Goal: Book appointment/travel/reservation

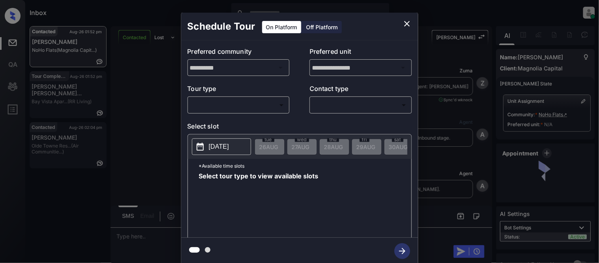
click at [207, 107] on body "Inbox [PERSON_NAME] Cataag Online Set yourself offline Set yourself on break Pr…" at bounding box center [299, 131] width 599 height 263
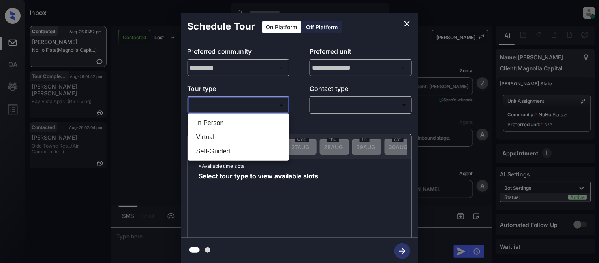
scroll to position [997, 0]
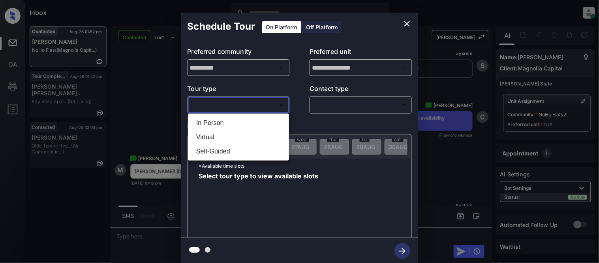
click at [204, 123] on li "In Person" at bounding box center [238, 123] width 97 height 14
type input "********"
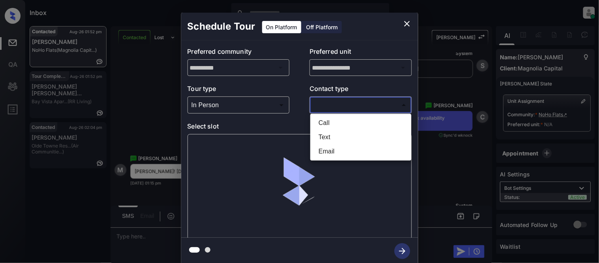
click at [316, 109] on body "Inbox Kristina Cataag Online Set yourself offline Set yourself on break Profile…" at bounding box center [299, 131] width 599 height 263
click at [324, 137] on li "Text" at bounding box center [360, 137] width 97 height 14
type input "****"
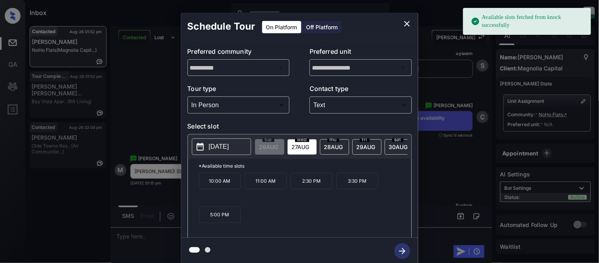
click at [218, 148] on p "2025-08-27" at bounding box center [219, 146] width 20 height 9
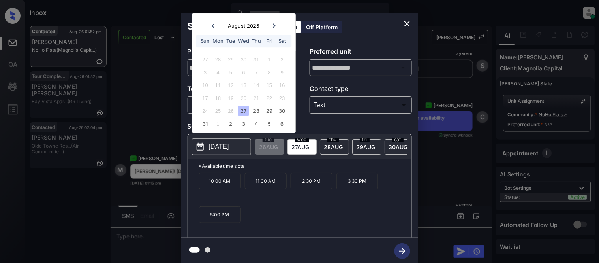
click at [242, 112] on div "27" at bounding box center [243, 111] width 11 height 11
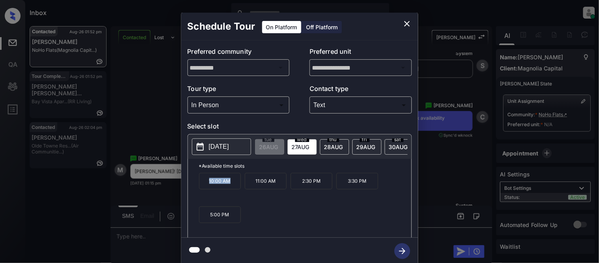
drag, startPoint x: 204, startPoint y: 186, endPoint x: 235, endPoint y: 186, distance: 30.8
click at [235, 186] on p "10:00 AM" at bounding box center [220, 181] width 42 height 17
copy p "10:00 AM"
click at [126, 237] on div "**********" at bounding box center [299, 138] width 599 height 277
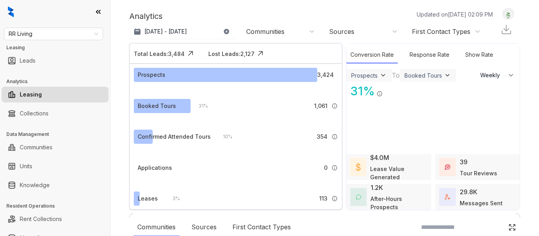
select select "******"
click at [56, 186] on div at bounding box center [269, 118] width 539 height 236
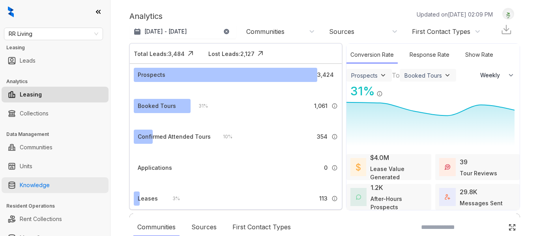
click at [49, 186] on link "Knowledge" at bounding box center [35, 186] width 30 height 16
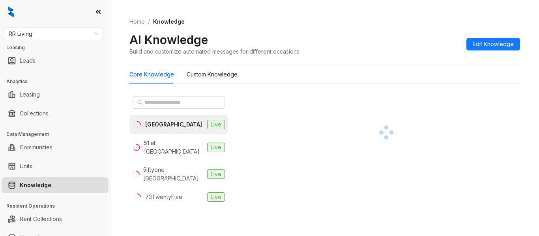
drag, startPoint x: 378, startPoint y: 32, endPoint x: 372, endPoint y: 32, distance: 6.4
click at [378, 32] on div "Home / Knowledge AI Knowledge Build and customize automated messages for differ…" at bounding box center [324, 37] width 391 height 58
click at [174, 103] on input "text" at bounding box center [178, 102] width 69 height 9
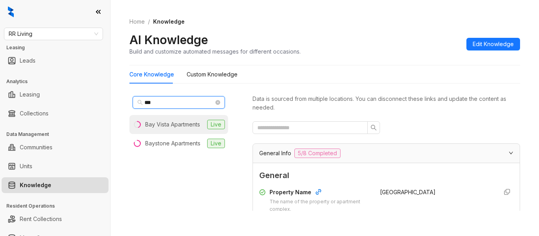
type input "***"
click at [168, 121] on div "Bay Vista Apartments" at bounding box center [172, 124] width 55 height 9
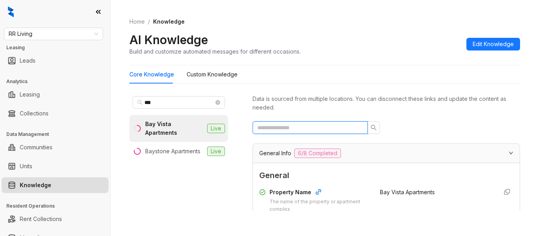
click at [309, 126] on input "text" at bounding box center [306, 128] width 99 height 9
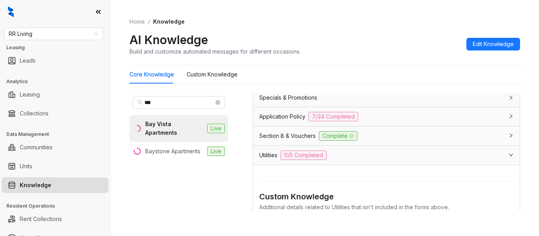
scroll to position [79, 0]
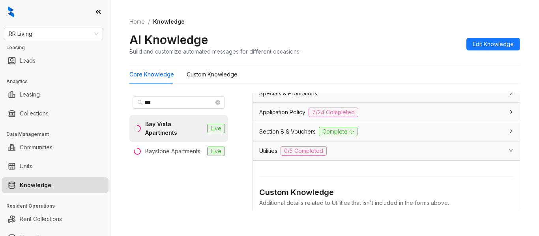
type input "***"
click at [276, 149] on span "Utilities" at bounding box center [268, 151] width 18 height 9
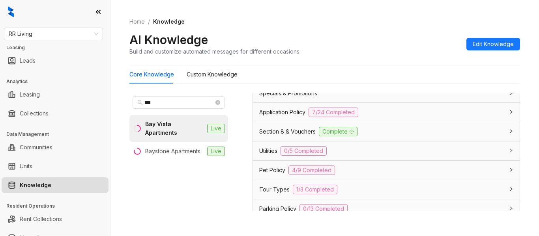
click at [339, 155] on div "Utilities 0/5 Completed" at bounding box center [381, 150] width 245 height 9
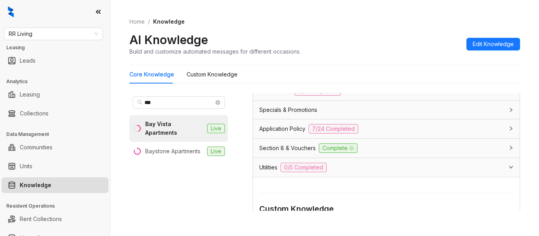
scroll to position [5, 0]
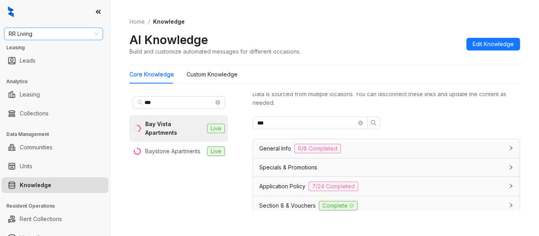
click at [48, 38] on span "RR Living" at bounding box center [54, 34] width 90 height 12
type input "****"
click at [47, 51] on div "[GEOGRAPHIC_DATA]" at bounding box center [53, 49] width 86 height 9
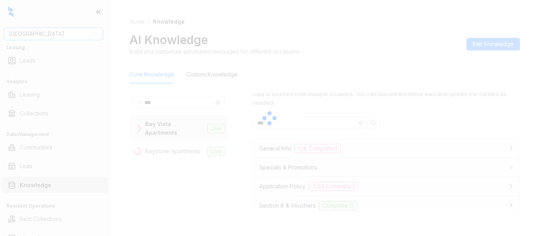
click at [157, 104] on div at bounding box center [269, 118] width 539 height 236
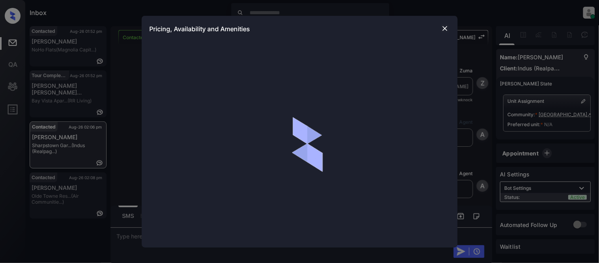
scroll to position [433, 0]
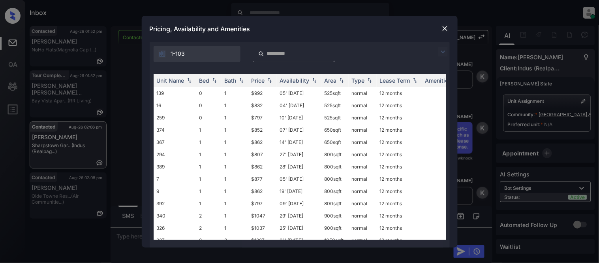
click at [440, 51] on img at bounding box center [442, 51] width 9 height 9
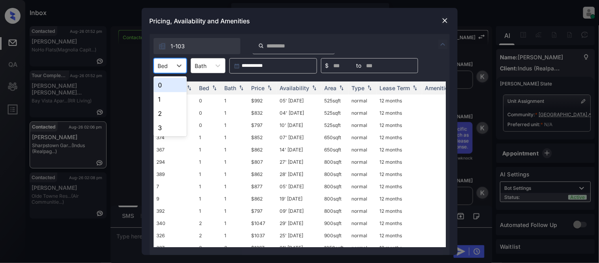
click at [159, 69] on div at bounding box center [163, 66] width 10 height 8
click at [160, 98] on div "1" at bounding box center [170, 99] width 33 height 14
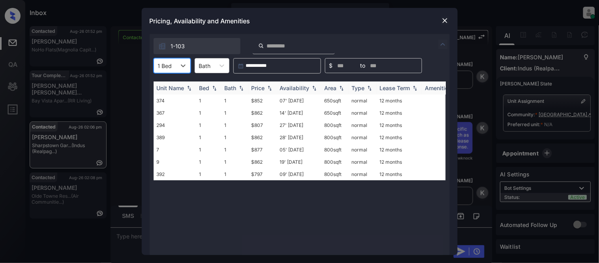
click at [259, 91] on div "Price" at bounding box center [257, 87] width 13 height 7
click at [259, 99] on td "$797" at bounding box center [262, 100] width 28 height 12
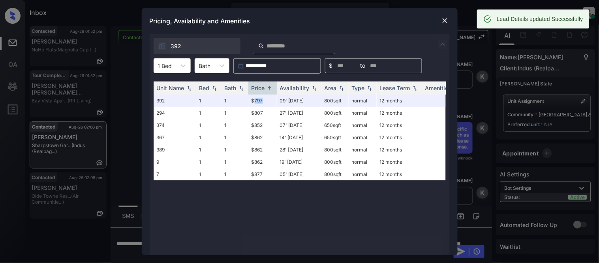
click at [443, 19] on img at bounding box center [445, 21] width 8 height 8
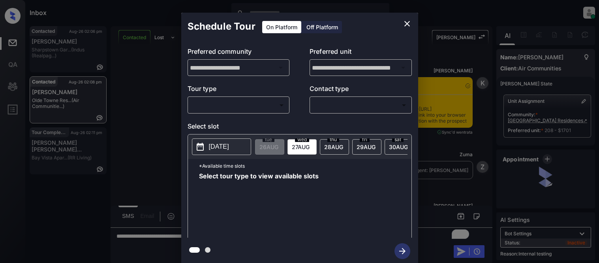
click at [221, 105] on body "Inbox Kristina Cataag Online Set yourself offline Set yourself on break Profile…" at bounding box center [299, 131] width 599 height 263
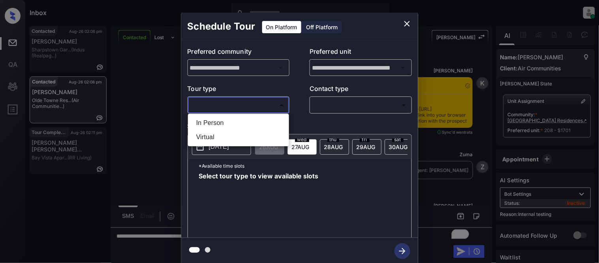
scroll to position [2134, 0]
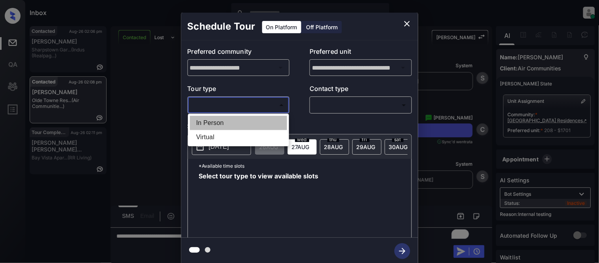
click at [208, 123] on li "In Person" at bounding box center [238, 123] width 97 height 14
type input "********"
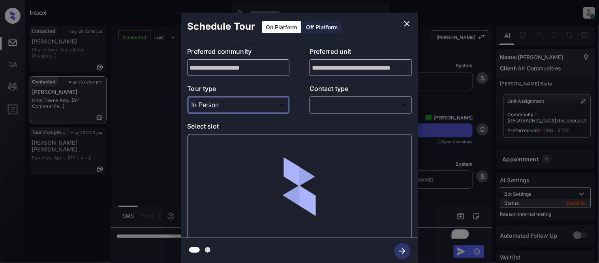
click at [357, 94] on p "Contact type" at bounding box center [360, 90] width 102 height 13
click at [336, 106] on body "Inbox Kristina Cataag Online Set yourself offline Set yourself on break Profile…" at bounding box center [299, 131] width 599 height 263
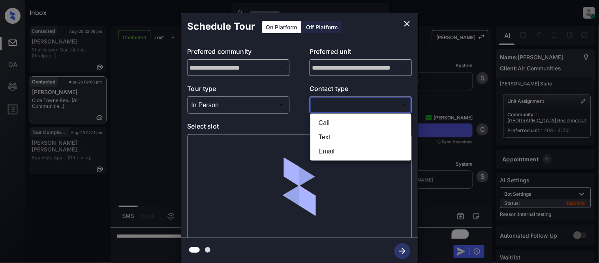
click at [328, 137] on li "Text" at bounding box center [360, 137] width 97 height 14
type input "****"
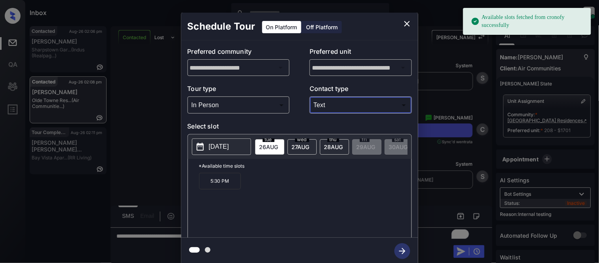
click at [212, 187] on p "5:30 PM" at bounding box center [220, 181] width 42 height 17
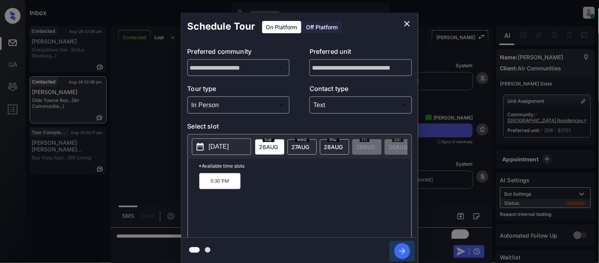
click at [404, 248] on icon "button" at bounding box center [402, 251] width 16 height 16
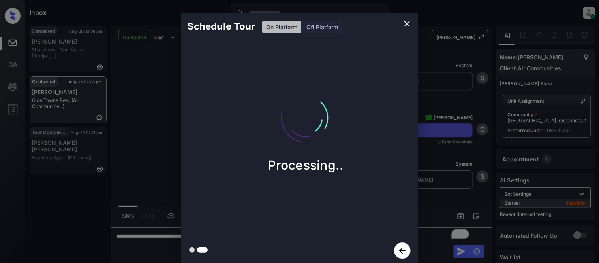
click at [443, 195] on div "Schedule Tour On Platform Off Platform Processing.." at bounding box center [299, 138] width 599 height 277
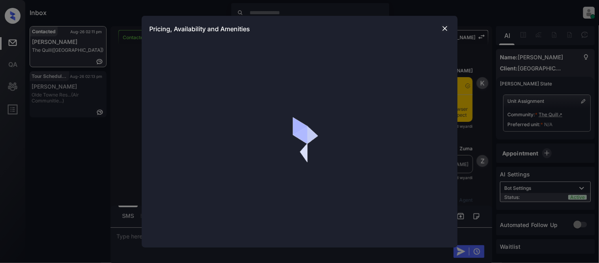
scroll to position [564, 0]
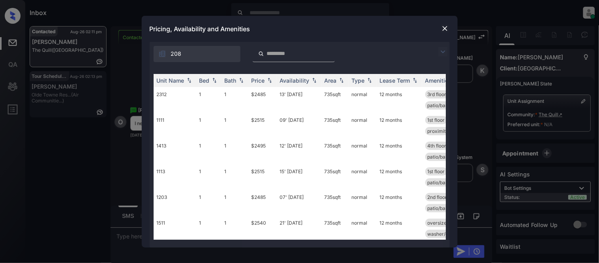
click at [442, 55] on img at bounding box center [442, 51] width 9 height 9
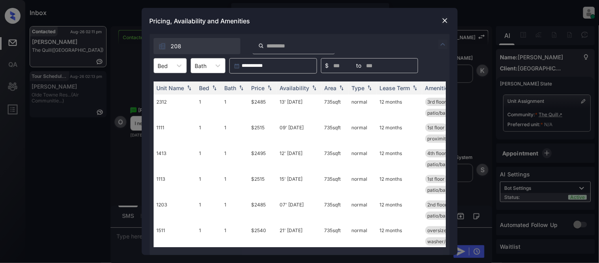
click at [170, 66] on div "Bed" at bounding box center [163, 65] width 18 height 11
click at [166, 85] on div "1" at bounding box center [170, 85] width 33 height 14
click at [293, 87] on div "Availability" at bounding box center [295, 87] width 30 height 7
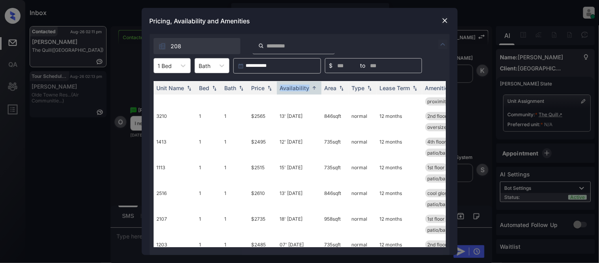
scroll to position [0, 0]
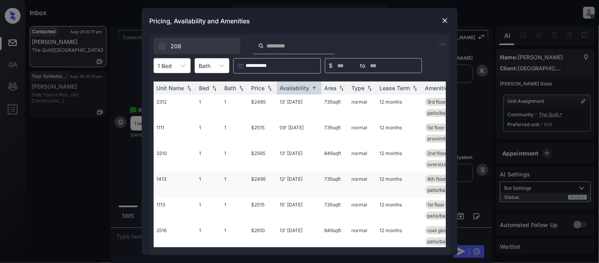
click at [289, 178] on td "12' Sep 25" at bounding box center [299, 184] width 45 height 26
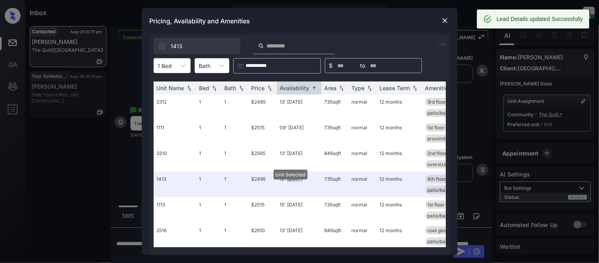
click at [443, 18] on img at bounding box center [445, 21] width 8 height 8
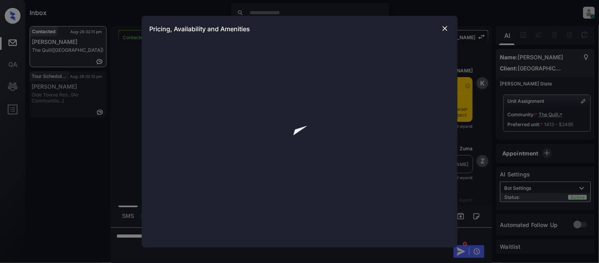
scroll to position [564, 0]
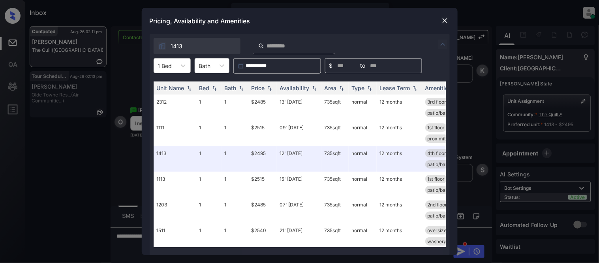
click at [165, 68] on div at bounding box center [165, 66] width 14 height 8
click at [170, 98] on div "2" at bounding box center [172, 99] width 37 height 14
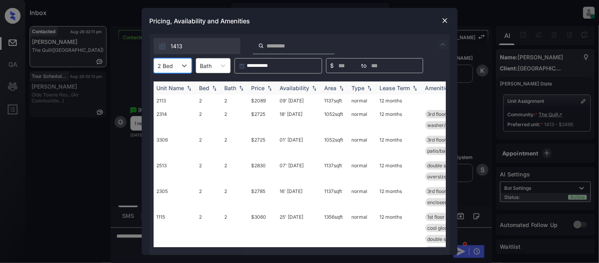
click at [265, 87] on div "Price" at bounding box center [257, 87] width 13 height 7
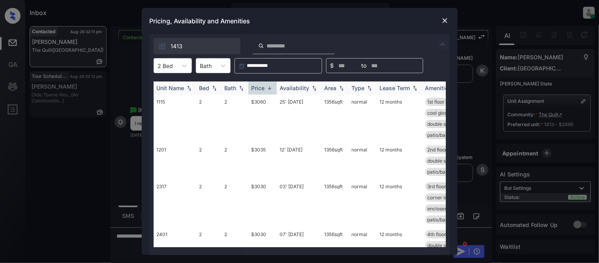
click at [265, 87] on div "Price" at bounding box center [257, 87] width 13 height 7
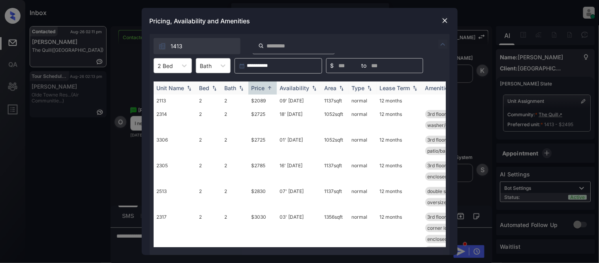
click at [298, 86] on div "Availability" at bounding box center [295, 87] width 30 height 7
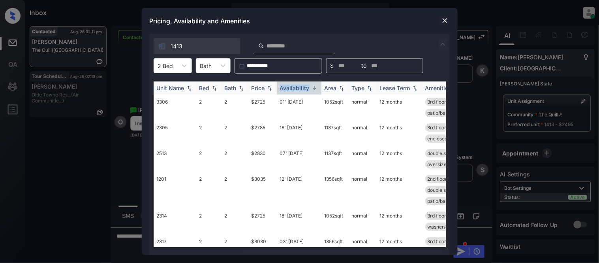
click at [298, 86] on div "Availability" at bounding box center [295, 87] width 30 height 7
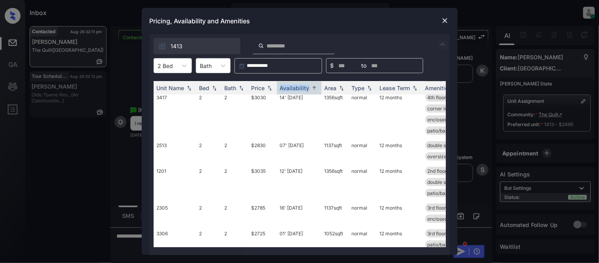
scroll to position [175, 0]
click at [289, 144] on td "07' [DATE]" at bounding box center [299, 150] width 45 height 26
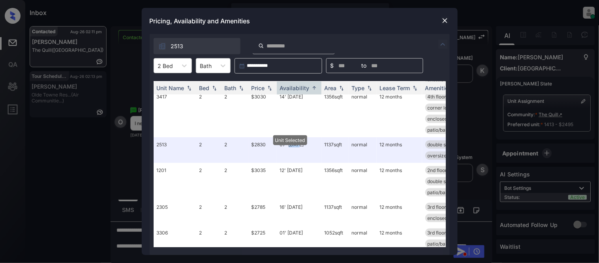
click at [448, 20] on img at bounding box center [445, 21] width 8 height 8
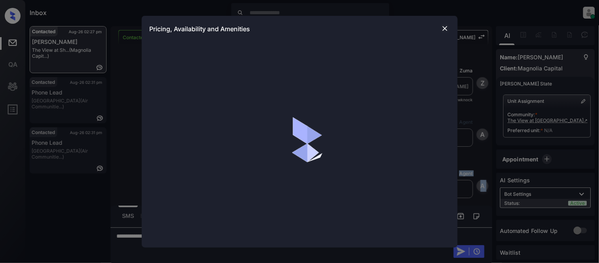
scroll to position [293, 0]
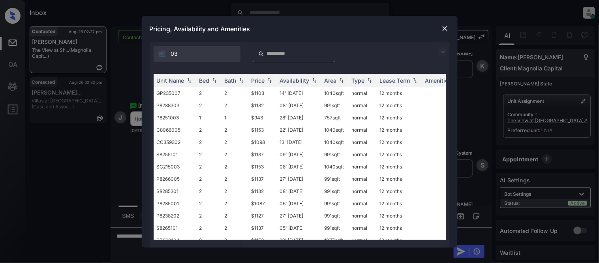
click at [410, 40] on div "Pricing, Availability and Amenities" at bounding box center [300, 29] width 316 height 26
click at [443, 48] on img at bounding box center [442, 51] width 9 height 9
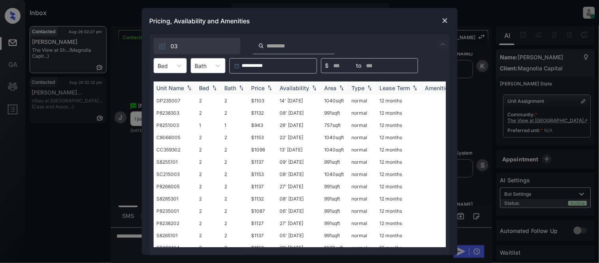
click at [258, 88] on div "Price" at bounding box center [257, 87] width 13 height 7
click at [259, 89] on div "Price" at bounding box center [257, 87] width 13 height 7
click at [261, 99] on td "$893" at bounding box center [262, 100] width 28 height 12
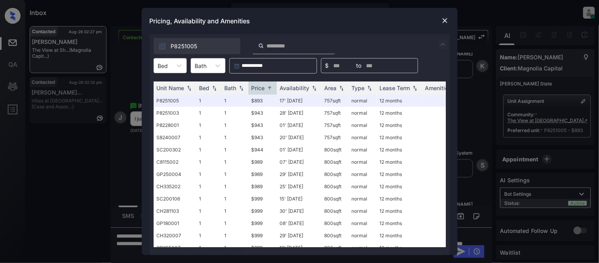
click at [445, 16] on div at bounding box center [444, 20] width 9 height 9
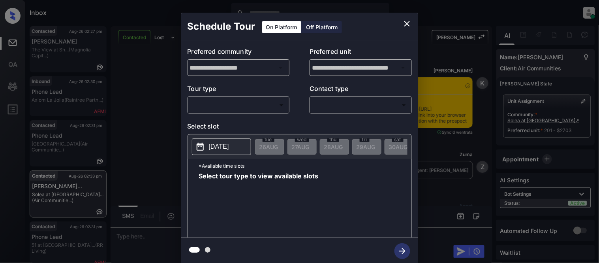
scroll to position [2148, 0]
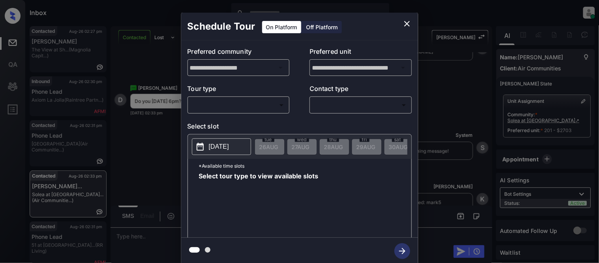
click at [192, 105] on body "Inbox Kristina Cataag Online Set yourself offline Set yourself on break Profile…" at bounding box center [299, 131] width 599 height 263
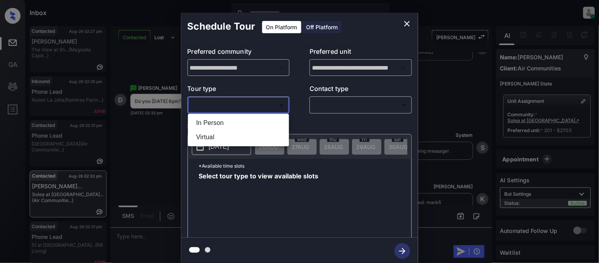
click at [202, 123] on li "In Person" at bounding box center [238, 123] width 97 height 14
type input "********"
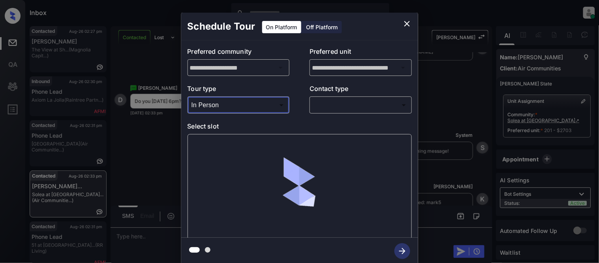
click at [332, 105] on body "Inbox Kristina Cataag Online Set yourself offline Set yourself on break Profile…" at bounding box center [299, 131] width 599 height 263
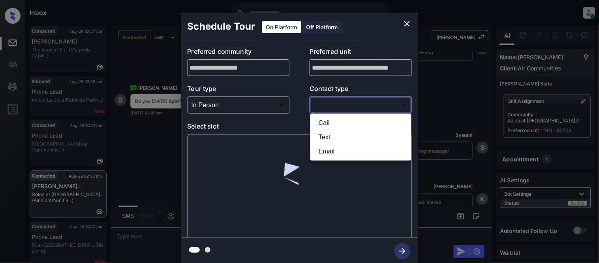
click at [316, 138] on li "Text" at bounding box center [360, 137] width 97 height 14
type input "****"
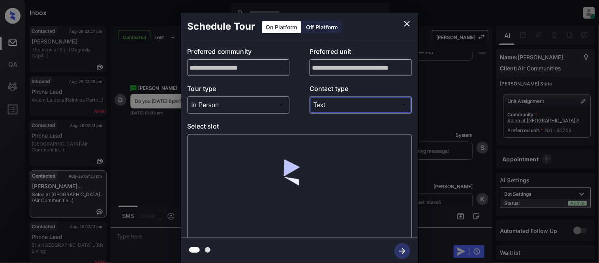
click at [228, 151] on div at bounding box center [300, 186] width 224 height 105
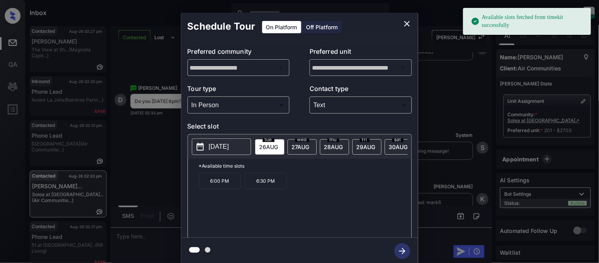
click at [222, 146] on p "2025-08-26" at bounding box center [219, 146] width 20 height 9
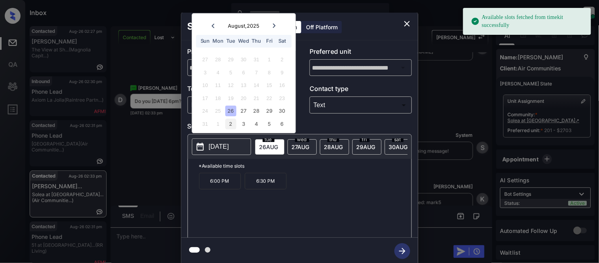
click at [233, 125] on div "2" at bounding box center [230, 123] width 11 height 11
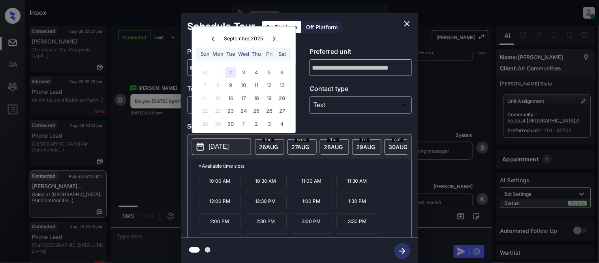
scroll to position [34, 0]
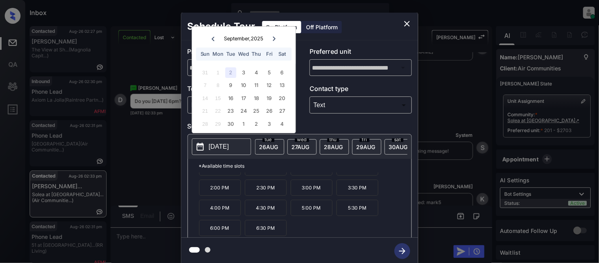
click at [467, 155] on div "**********" at bounding box center [299, 138] width 599 height 277
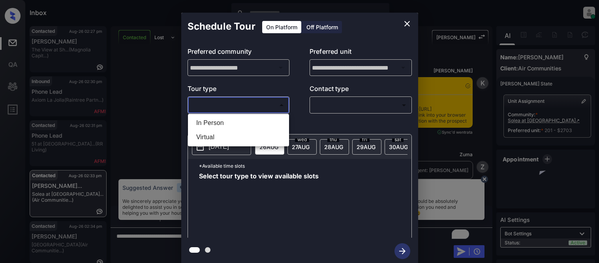
click at [203, 120] on li "In Person" at bounding box center [238, 123] width 97 height 14
type input "********"
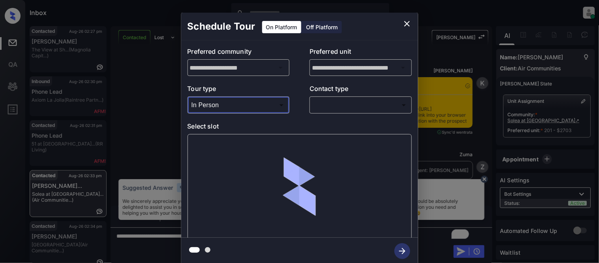
scroll to position [2104, 0]
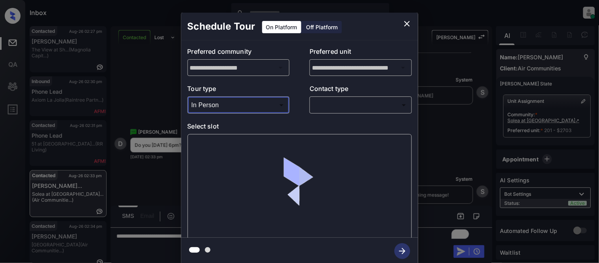
click at [305, 105] on div "Tour type In Person ******** ​ Contact type ​ ​" at bounding box center [300, 99] width 224 height 30
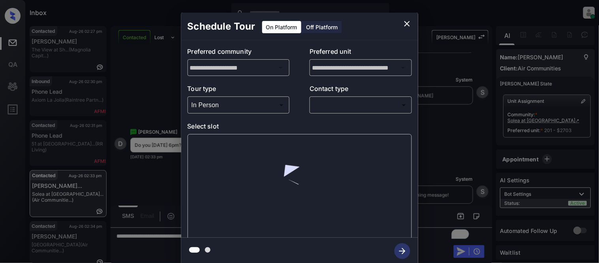
click at [319, 107] on body "Inbox [PERSON_NAME] Cataag Online Set yourself offline Set yourself on break Pr…" at bounding box center [299, 131] width 599 height 263
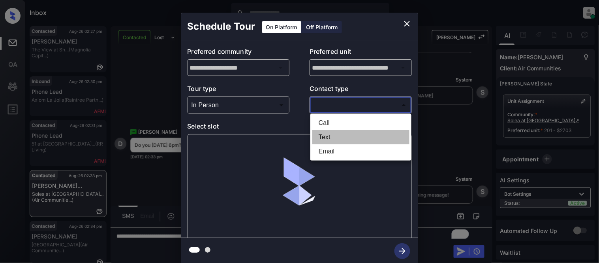
click at [322, 135] on li "Text" at bounding box center [360, 137] width 97 height 14
type input "****"
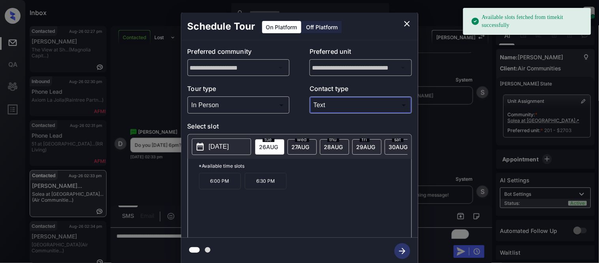
click at [214, 144] on p "[DATE]" at bounding box center [219, 146] width 20 height 9
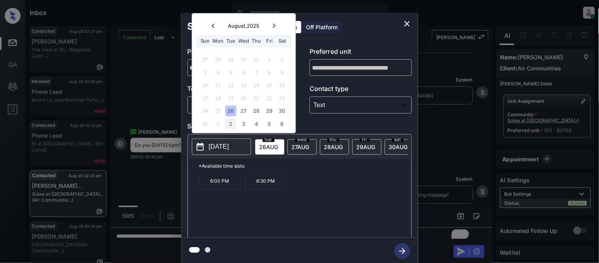
click at [234, 121] on div "2" at bounding box center [230, 123] width 11 height 11
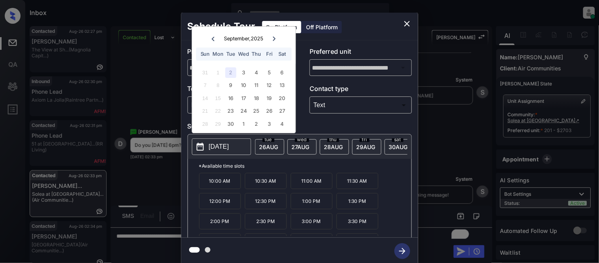
scroll to position [34, 0]
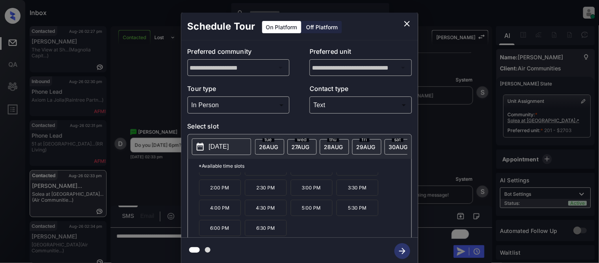
click at [214, 235] on p "6:00 PM" at bounding box center [220, 227] width 42 height 16
click at [401, 248] on icon "button" at bounding box center [402, 251] width 16 height 16
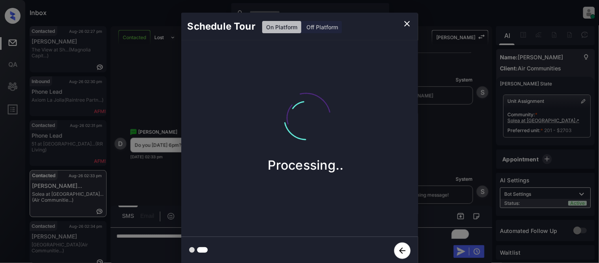
click at [447, 187] on div "Schedule Tour On Platform Off Platform Processing.." at bounding box center [299, 138] width 599 height 277
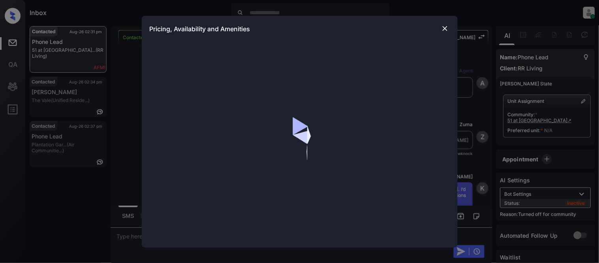
scroll to position [770, 0]
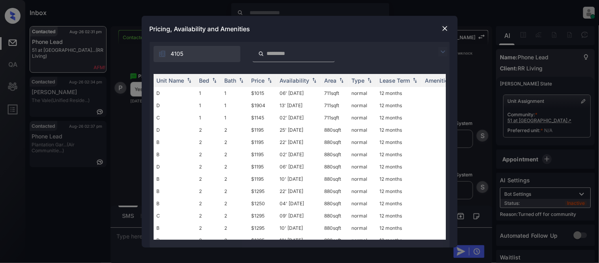
click at [443, 29] on img at bounding box center [445, 28] width 8 height 8
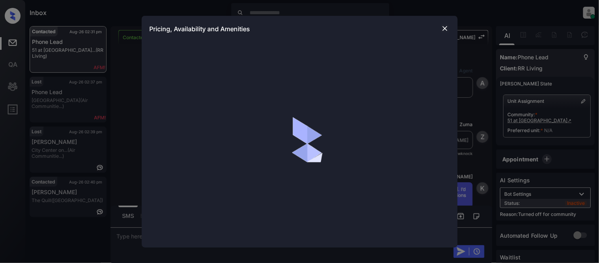
scroll to position [893, 0]
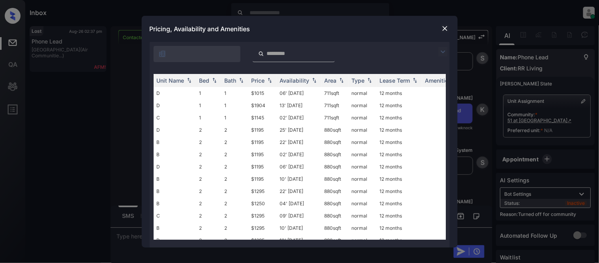
click at [441, 30] on img at bounding box center [445, 28] width 8 height 8
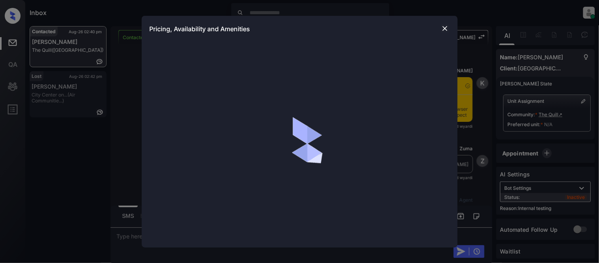
scroll to position [2344, 0]
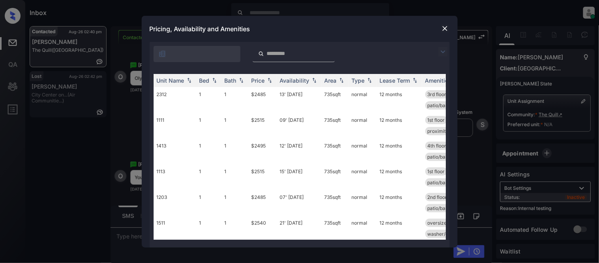
click at [440, 49] on img at bounding box center [442, 51] width 9 height 9
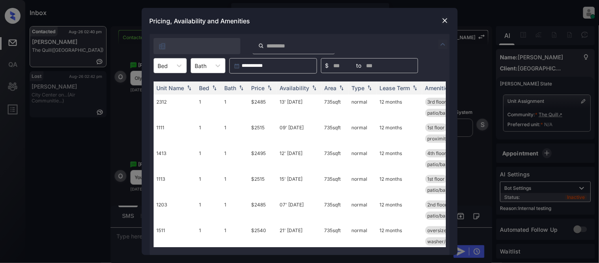
click at [190, 66] on div "**********" at bounding box center [300, 65] width 300 height 15
click at [175, 66] on icon at bounding box center [179, 66] width 8 height 8
click at [170, 99] on div "2" at bounding box center [170, 99] width 33 height 14
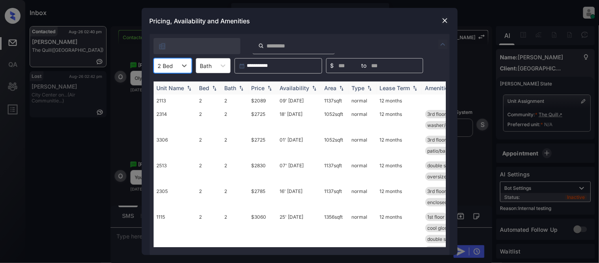
click at [257, 88] on div "Price" at bounding box center [257, 87] width 13 height 7
click at [290, 190] on td "07' Sep 25" at bounding box center [299, 197] width 45 height 26
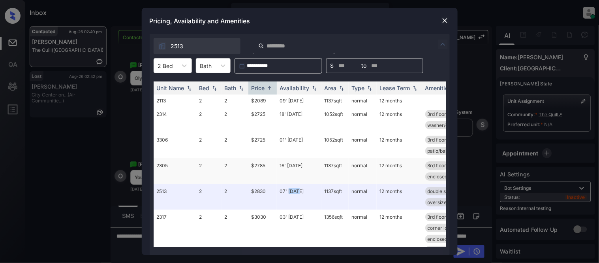
scroll to position [88, 0]
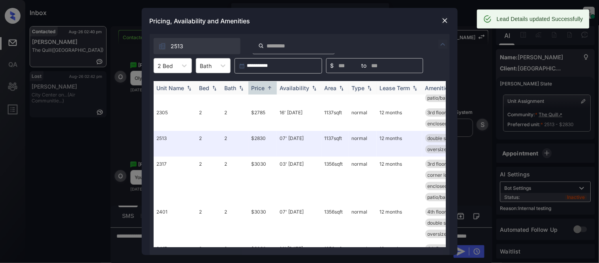
click at [306, 90] on div "Availability" at bounding box center [295, 87] width 30 height 7
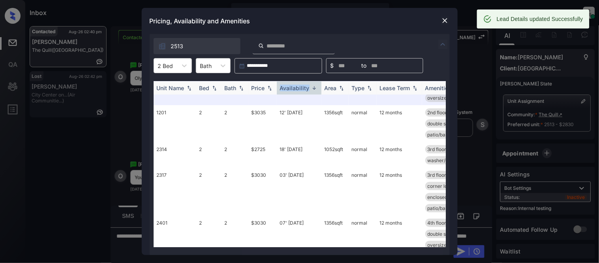
click at [306, 90] on div "Availability" at bounding box center [295, 87] width 30 height 7
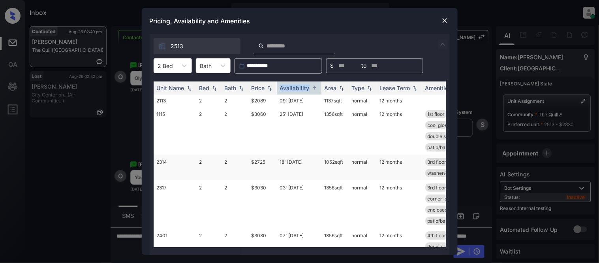
scroll to position [184, 0]
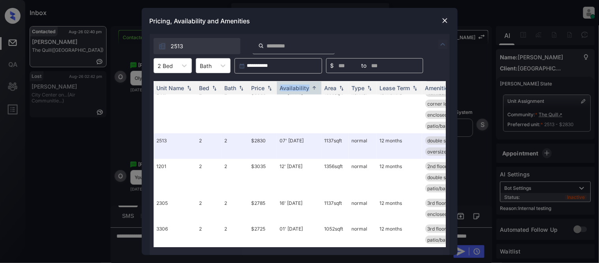
click at [443, 20] on img at bounding box center [445, 21] width 8 height 8
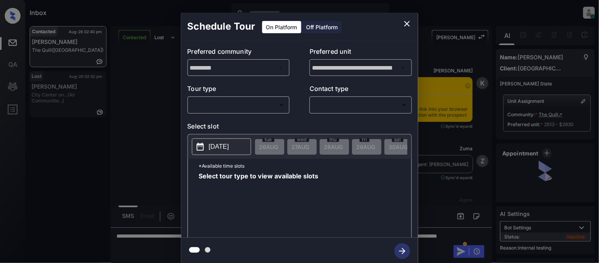
click at [231, 101] on body "Inbox [PERSON_NAME] Cataag Online Set yourself offline Set yourself on break Pr…" at bounding box center [299, 131] width 599 height 263
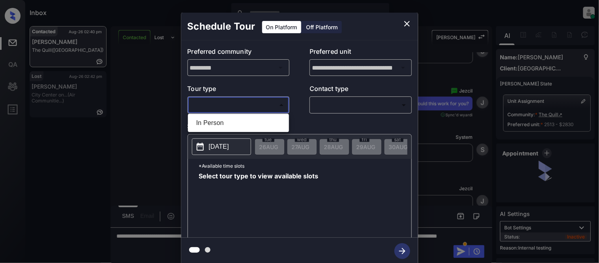
click at [215, 116] on li "In Person" at bounding box center [238, 123] width 97 height 14
type input "********"
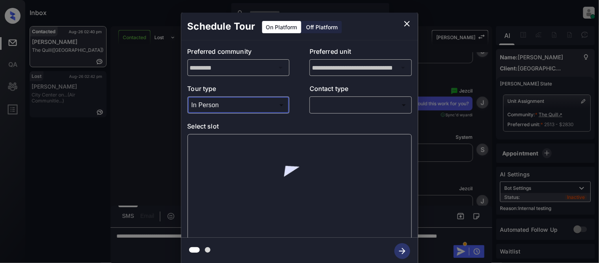
click at [326, 107] on body "Inbox [PERSON_NAME] Cataag Online Set yourself offline Set yourself on break Pr…" at bounding box center [299, 131] width 599 height 263
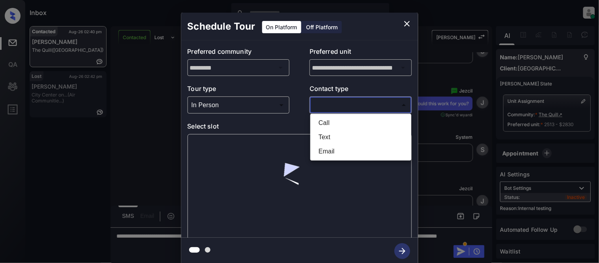
click at [328, 133] on li "Text" at bounding box center [360, 137] width 97 height 14
type input "****"
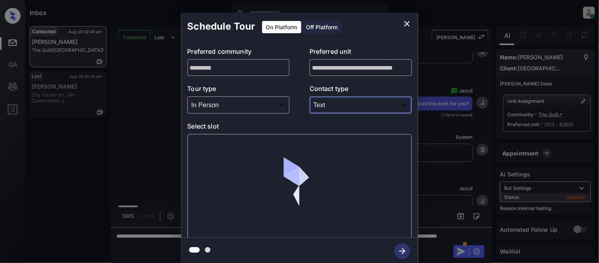
click at [214, 149] on div at bounding box center [300, 186] width 224 height 105
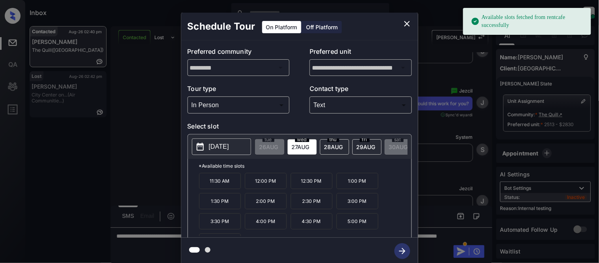
click at [347, 141] on div "[DATE]" at bounding box center [334, 146] width 29 height 15
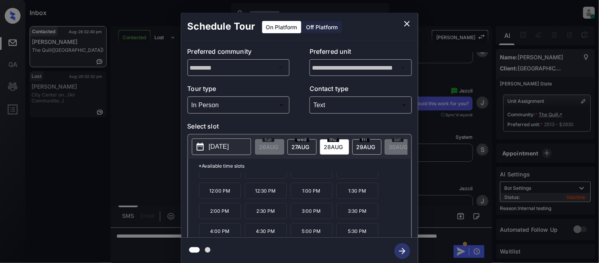
scroll to position [13, 0]
click at [309, 231] on p "5:00 PM" at bounding box center [312, 227] width 42 height 16
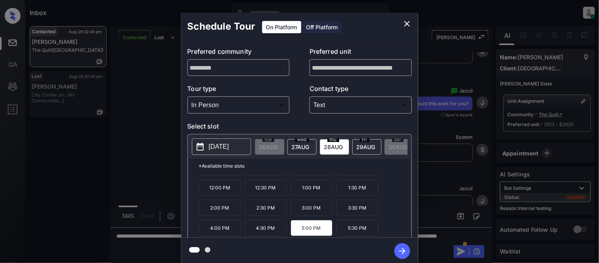
click at [352, 231] on p "5:30 PM" at bounding box center [357, 227] width 42 height 16
click at [398, 246] on icon "button" at bounding box center [402, 251] width 16 height 16
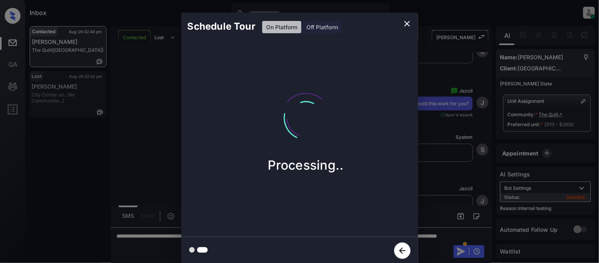
click at [448, 196] on div "Schedule Tour On Platform Off Platform Processing.." at bounding box center [299, 138] width 599 height 277
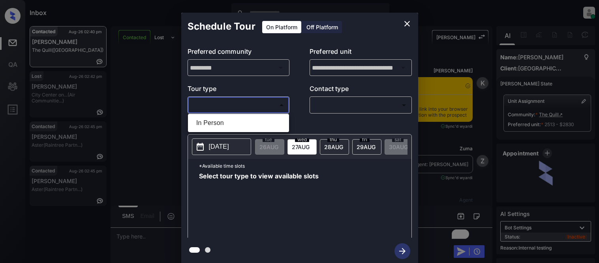
click at [197, 107] on body "Inbox [PERSON_NAME] Cataag Online Set yourself offline Set yourself on break Pr…" at bounding box center [299, 131] width 599 height 263
click at [199, 116] on li "In Person" at bounding box center [238, 123] width 97 height 14
type input "********"
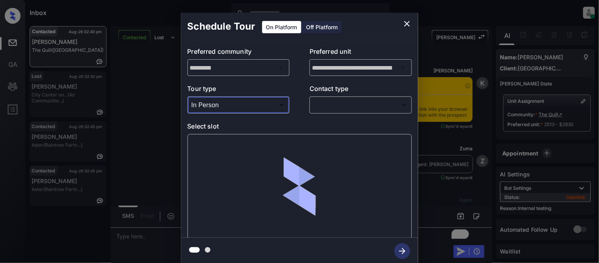
scroll to position [2147, 0]
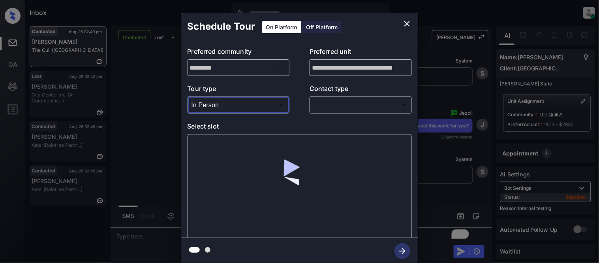
click at [329, 100] on body "Inbox [PERSON_NAME] Cataag Online Set yourself offline Set yourself on break Pr…" at bounding box center [299, 131] width 599 height 263
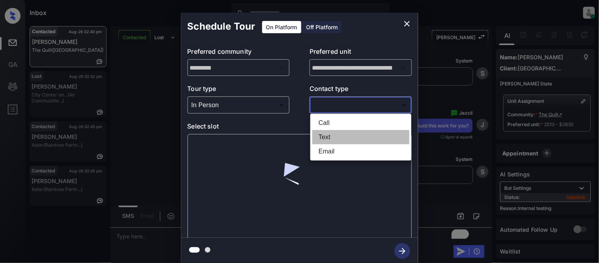
click at [323, 138] on li "Text" at bounding box center [360, 137] width 97 height 14
type input "****"
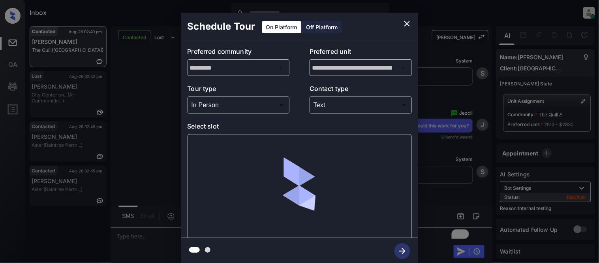
click at [221, 144] on div at bounding box center [300, 186] width 224 height 105
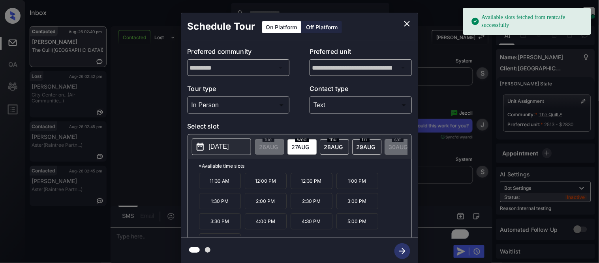
click at [218, 144] on p "[DATE]" at bounding box center [219, 146] width 20 height 9
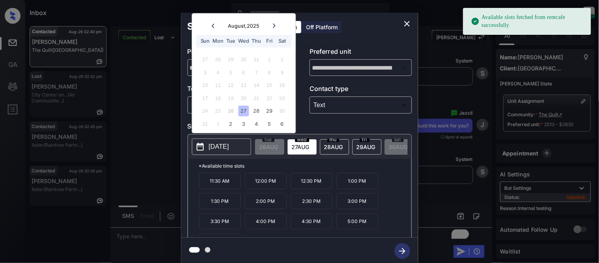
click at [333, 144] on span "[DATE]" at bounding box center [333, 146] width 19 height 7
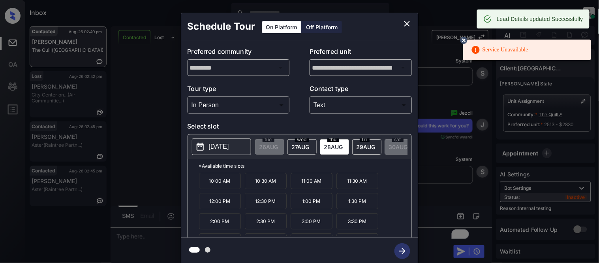
scroll to position [13, 0]
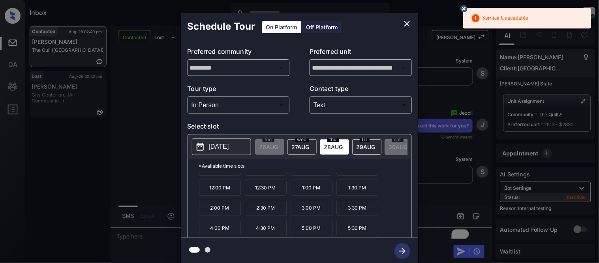
click at [347, 234] on p "5:30 PM" at bounding box center [357, 227] width 42 height 16
click at [403, 253] on icon "button" at bounding box center [402, 251] width 16 height 16
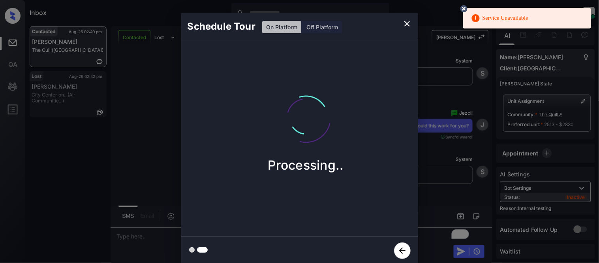
click at [461, 7] on icon at bounding box center [463, 8] width 7 height 7
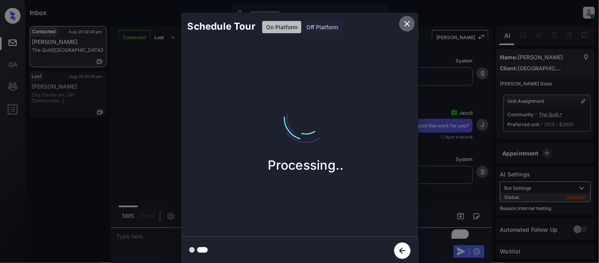
click at [407, 23] on icon "close" at bounding box center [407, 24] width 6 height 6
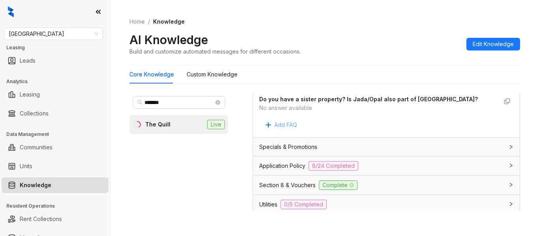
scroll to position [553, 0]
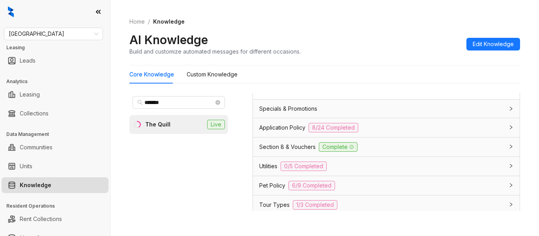
click at [282, 126] on span "Application Policy" at bounding box center [282, 128] width 46 height 9
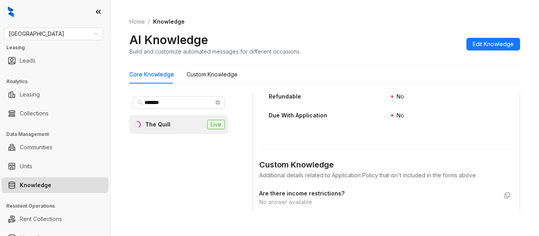
scroll to position [1461, 0]
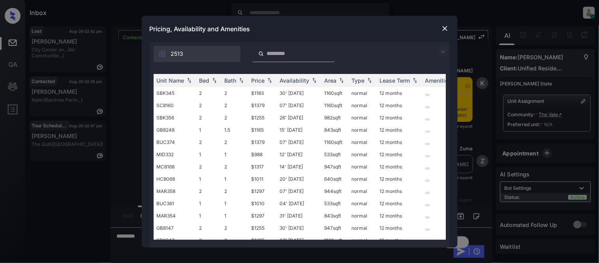
scroll to position [713, 0]
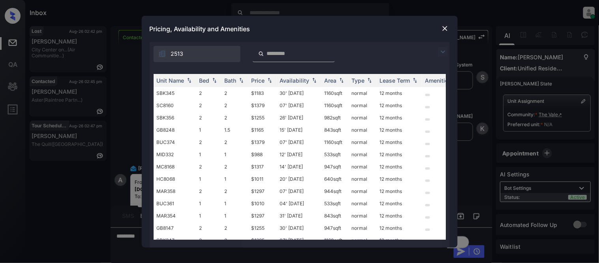
drag, startPoint x: 441, startPoint y: 47, endPoint x: 338, endPoint y: 62, distance: 104.0
click at [441, 54] on img at bounding box center [442, 51] width 9 height 9
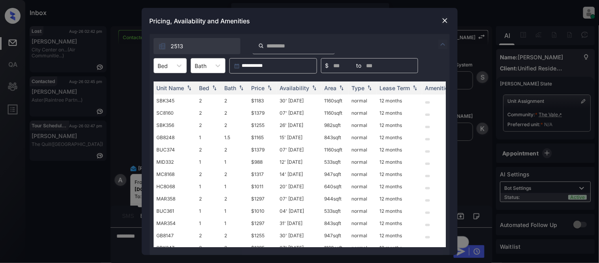
click at [149, 61] on div "**********" at bounding box center [300, 144] width 316 height 221
click at [164, 66] on div at bounding box center [163, 66] width 10 height 8
click at [170, 97] on div "2" at bounding box center [170, 99] width 33 height 14
click at [287, 81] on th "Availability" at bounding box center [299, 87] width 45 height 13
click at [263, 87] on div "Price" at bounding box center [257, 87] width 13 height 7
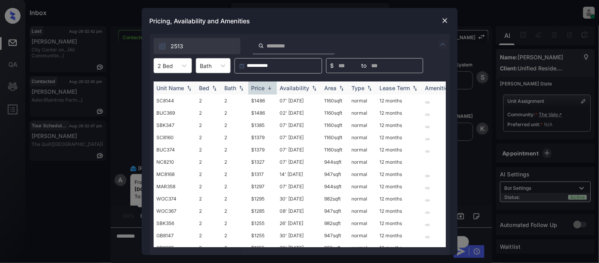
click at [263, 87] on div "Price" at bounding box center [257, 87] width 13 height 7
click at [264, 101] on td "$1183" at bounding box center [262, 100] width 28 height 12
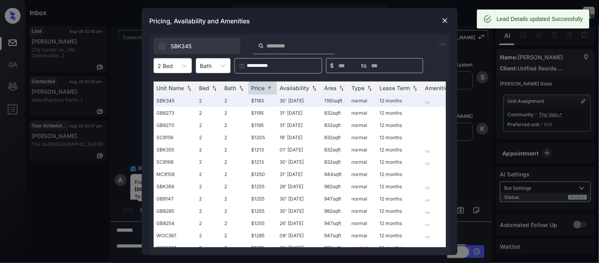
click at [443, 21] on img at bounding box center [445, 21] width 8 height 8
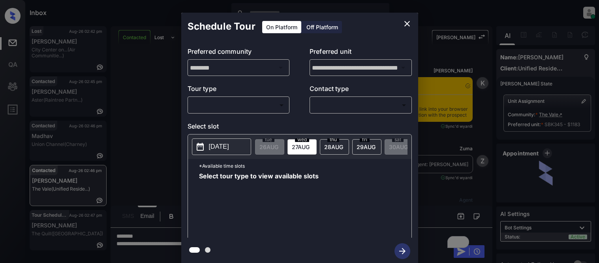
click at [220, 104] on body "Inbox [PERSON_NAME] Cataag Online Set yourself offline Set yourself on break Pr…" at bounding box center [299, 131] width 599 height 263
type input "********"
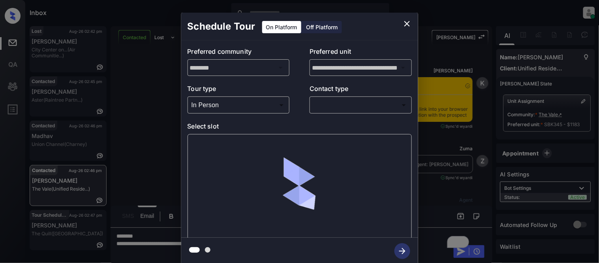
click at [370, 97] on div at bounding box center [299, 131] width 599 height 263
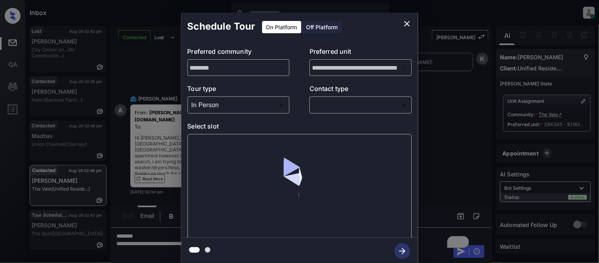
click at [354, 103] on body "Inbox [PERSON_NAME] Cataag Online Set yourself offline Set yourself on break Pr…" at bounding box center [299, 131] width 599 height 263
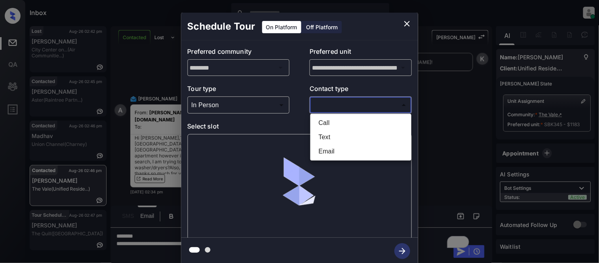
click at [331, 135] on li "Text" at bounding box center [360, 137] width 97 height 14
type input "****"
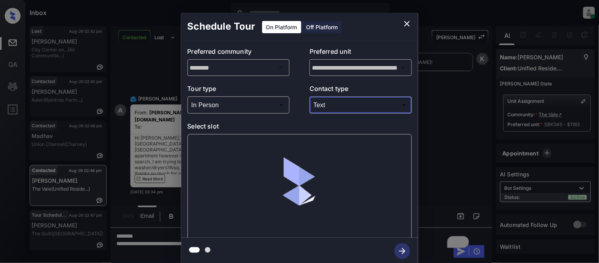
click at [223, 149] on div at bounding box center [300, 186] width 224 height 105
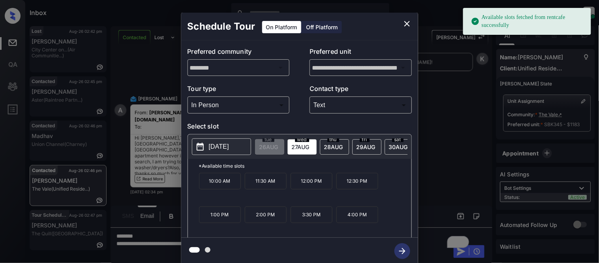
click at [222, 144] on p "2025-08-27" at bounding box center [219, 146] width 20 height 9
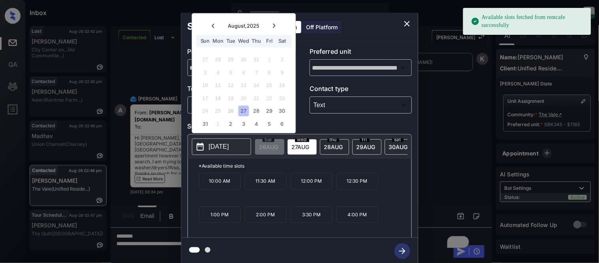
click at [274, 23] on div at bounding box center [274, 26] width 11 height 10
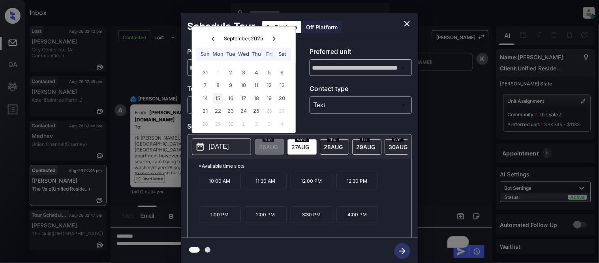
click at [218, 95] on div "15" at bounding box center [218, 98] width 11 height 11
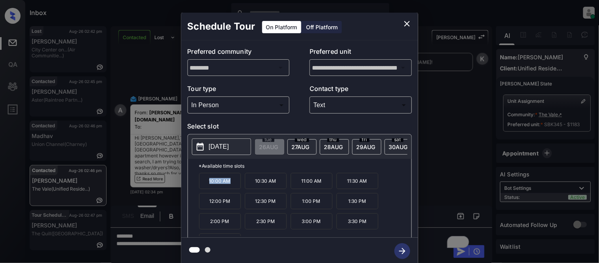
drag, startPoint x: 206, startPoint y: 184, endPoint x: 234, endPoint y: 184, distance: 28.8
click at [234, 184] on p "10:00 AM" at bounding box center [220, 181] width 42 height 16
copy p "10:00 AM"
click at [135, 156] on div "**********" at bounding box center [299, 138] width 599 height 277
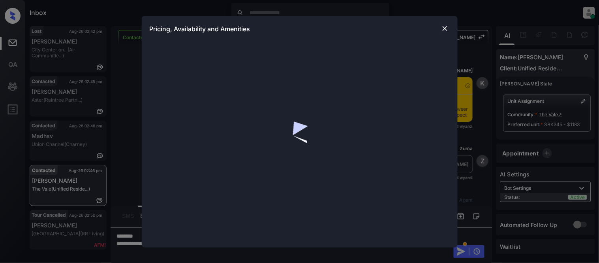
scroll to position [801, 0]
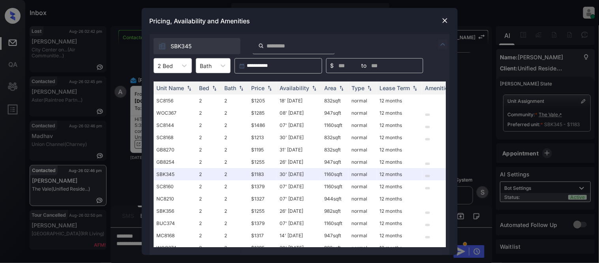
click at [442, 22] on img at bounding box center [445, 21] width 8 height 8
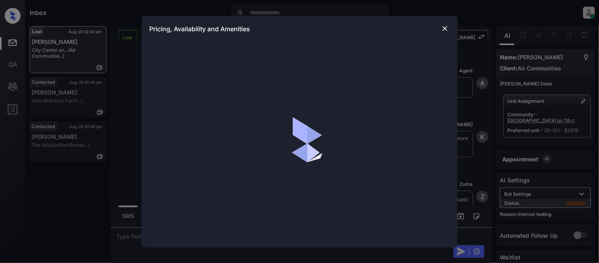
scroll to position [2896, 0]
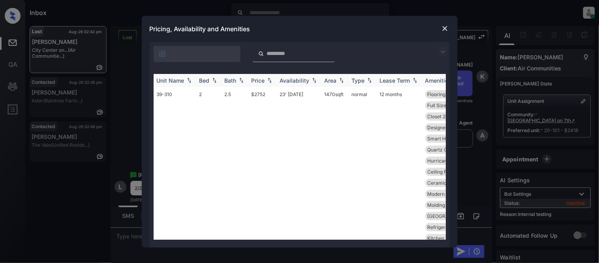
click at [164, 74] on th "Unit Name" at bounding box center [175, 80] width 43 height 13
click at [166, 70] on div "Unit Name Bed Bath Price Availability Area Type Lease Term Amenities 39-310 2 2…" at bounding box center [300, 156] width 300 height 181
click at [439, 49] on img at bounding box center [442, 51] width 9 height 9
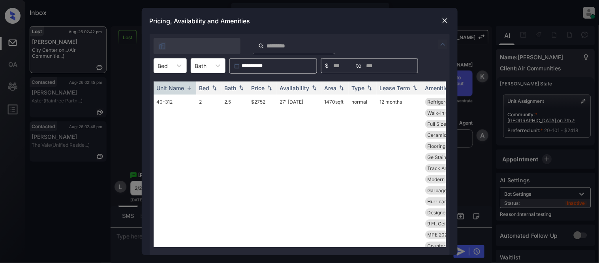
click at [442, 49] on img at bounding box center [442, 43] width 9 height 9
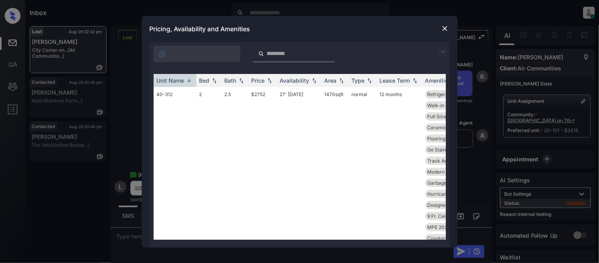
click at [444, 48] on img at bounding box center [442, 51] width 9 height 9
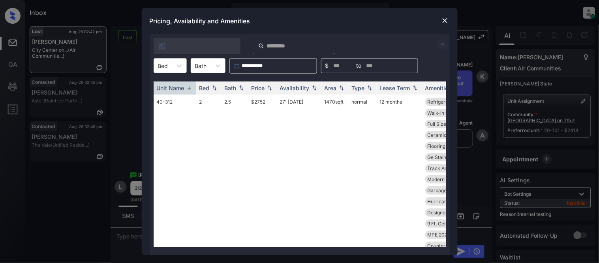
click at [171, 66] on div "Bed" at bounding box center [163, 65] width 18 height 11
click at [171, 96] on div "2" at bounding box center [170, 99] width 33 height 14
click at [286, 88] on div "Availability" at bounding box center [295, 87] width 30 height 7
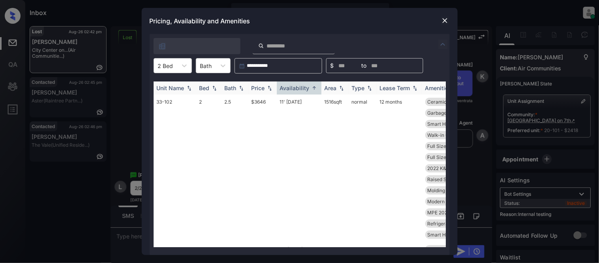
click at [253, 88] on div "Price" at bounding box center [257, 87] width 13 height 7
click at [303, 86] on div "Availability" at bounding box center [295, 87] width 30 height 7
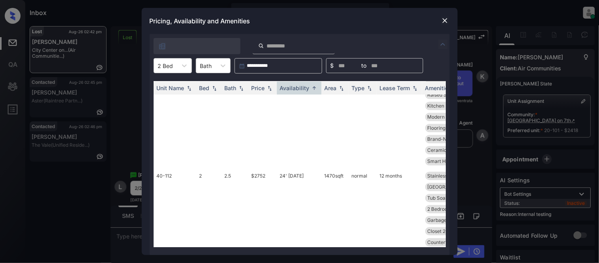
scroll to position [745, 0]
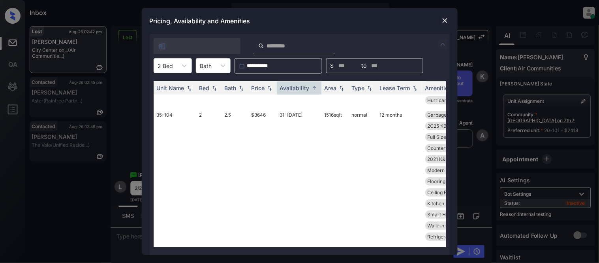
click at [445, 20] on img at bounding box center [445, 21] width 8 height 8
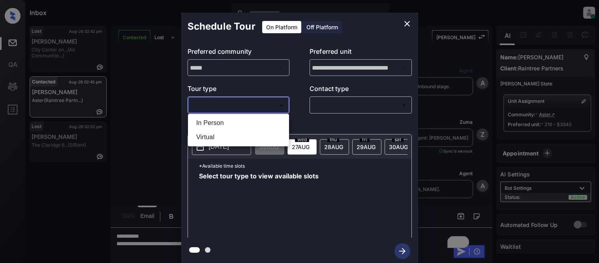
click at [261, 105] on div at bounding box center [299, 131] width 599 height 263
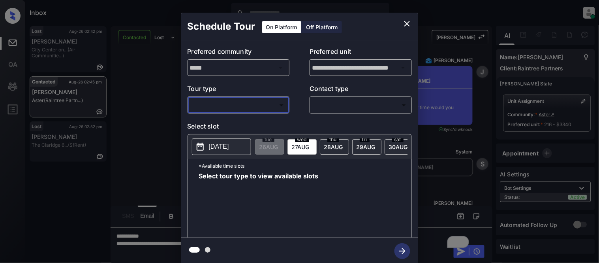
click at [252, 107] on body "Inbox [PERSON_NAME] Cataag Online Set yourself offline Set yourself on break Pr…" at bounding box center [299, 131] width 599 height 263
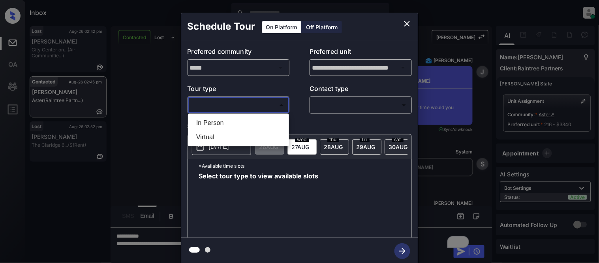
click at [237, 120] on li "In Person" at bounding box center [238, 123] width 97 height 14
type input "********"
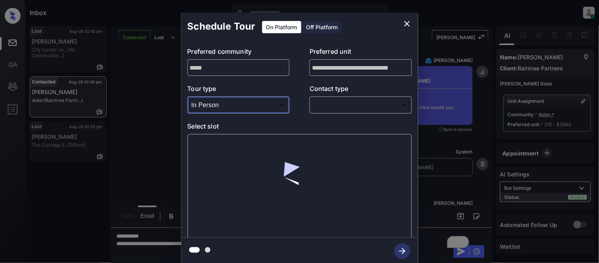
click at [332, 107] on body "Inbox [PERSON_NAME] Cataag Online Set yourself offline Set yourself on break Pr…" at bounding box center [299, 131] width 599 height 263
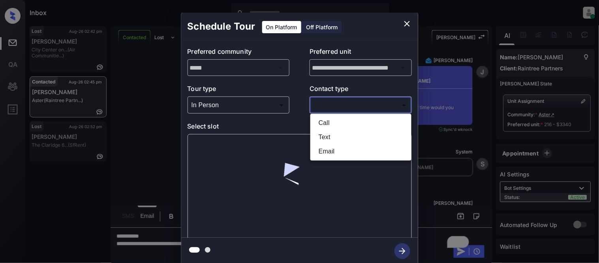
click at [326, 140] on li "Text" at bounding box center [360, 137] width 97 height 14
type input "****"
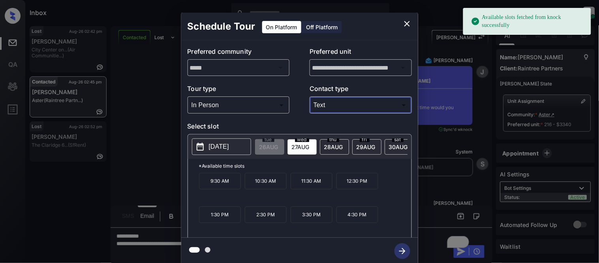
click at [255, 187] on p "10:30 AM" at bounding box center [266, 181] width 42 height 17
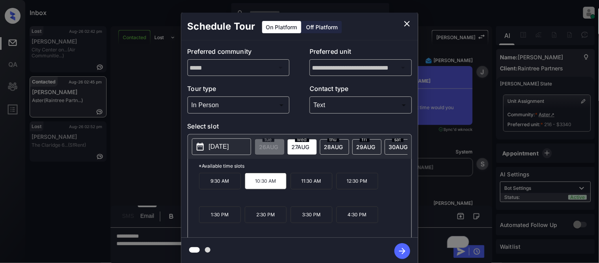
click at [394, 246] on button "button" at bounding box center [402, 250] width 25 height 21
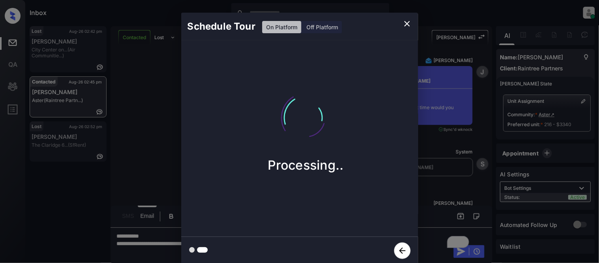
click at [433, 191] on div "Schedule Tour On Platform Off Platform Processing.." at bounding box center [299, 138] width 599 height 277
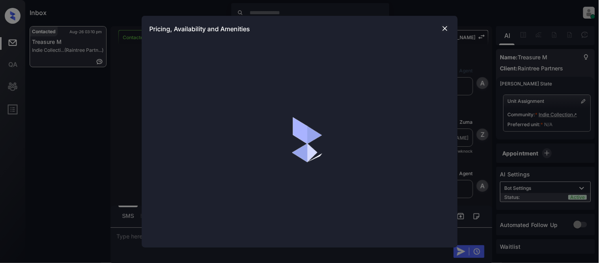
scroll to position [1478, 0]
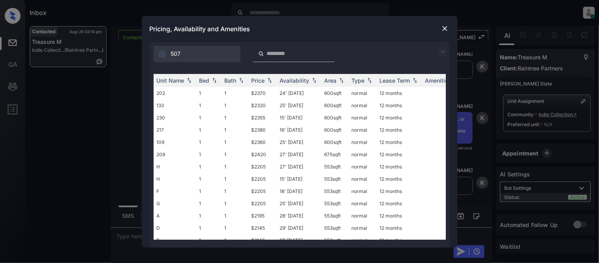
click at [443, 47] on img at bounding box center [442, 51] width 9 height 9
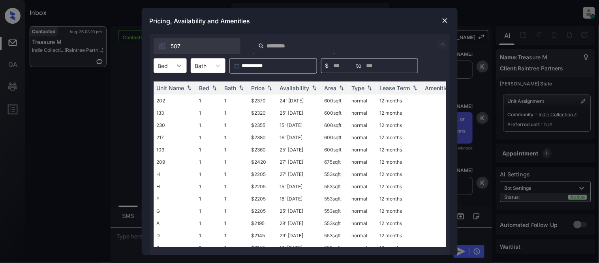
click at [172, 58] on div at bounding box center [179, 65] width 14 height 14
click at [167, 98] on div "2" at bounding box center [170, 99] width 33 height 14
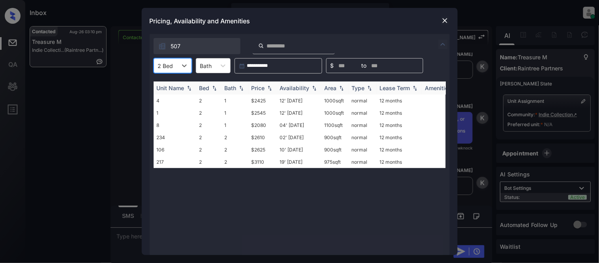
click at [266, 84] on div "Price" at bounding box center [262, 87] width 22 height 7
click at [303, 101] on td "04' [DATE]" at bounding box center [299, 100] width 45 height 12
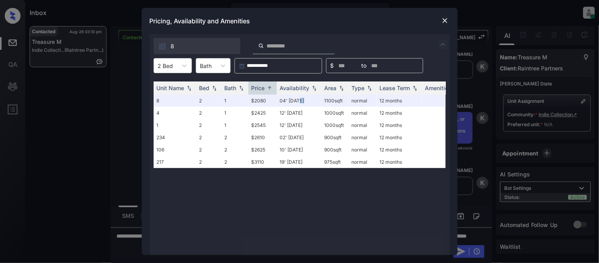
click at [446, 21] on img at bounding box center [445, 21] width 8 height 8
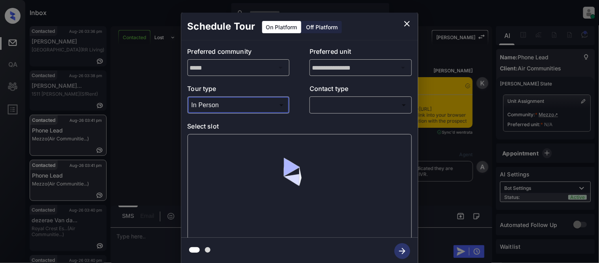
click at [338, 100] on body "Inbox [PERSON_NAME] Cataag Online Set yourself offline Set yourself on break Pr…" at bounding box center [299, 131] width 599 height 263
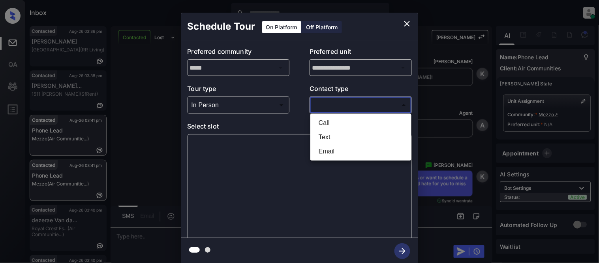
click at [325, 134] on li "Text" at bounding box center [360, 137] width 97 height 14
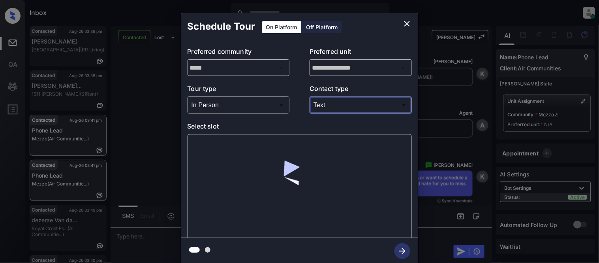
type input "****"
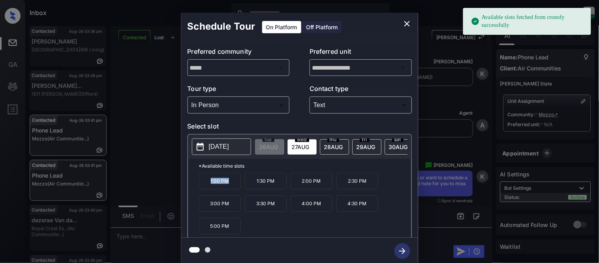
drag, startPoint x: 207, startPoint y: 191, endPoint x: 235, endPoint y: 193, distance: 28.1
click at [235, 189] on p "1:00 PM" at bounding box center [220, 181] width 42 height 17
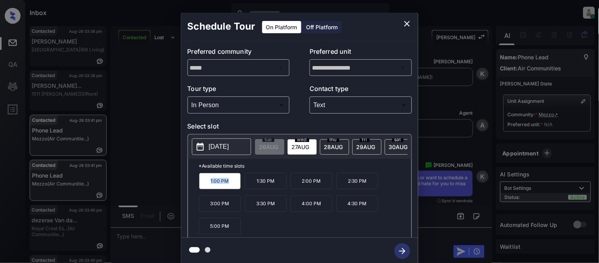
copy p "1:00 PM"
click at [146, 232] on div "**********" at bounding box center [299, 138] width 599 height 277
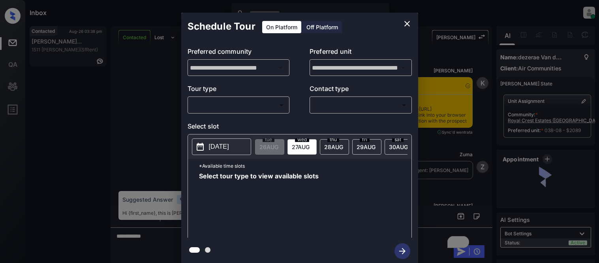
click at [238, 107] on body "Inbox [PERSON_NAME] Cataag Online Set yourself offline Set yourself on break Pr…" at bounding box center [299, 131] width 599 height 263
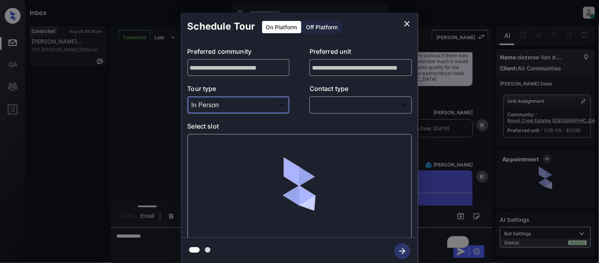
type input "********"
click at [336, 106] on div at bounding box center [299, 131] width 599 height 263
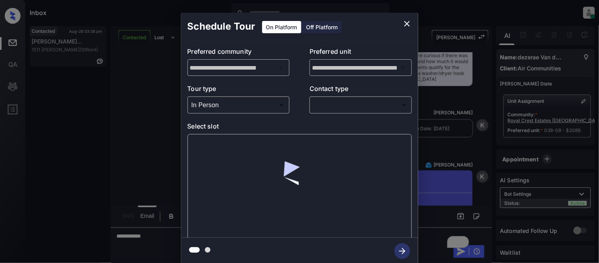
click at [336, 106] on body "Inbox Kristina Cataag Online Set yourself offline Set yourself on break Profile…" at bounding box center [299, 131] width 599 height 263
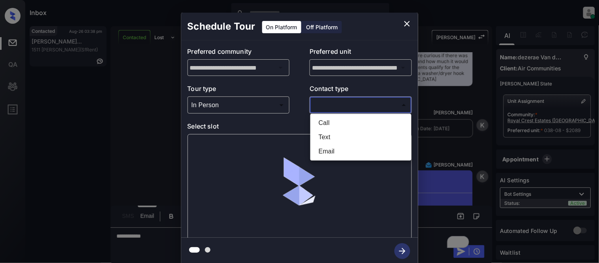
click at [328, 141] on li "Text" at bounding box center [360, 137] width 97 height 14
type input "****"
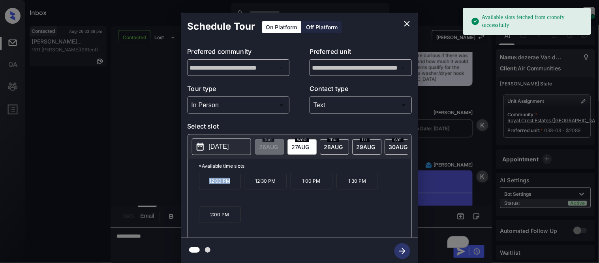
drag, startPoint x: 208, startPoint y: 182, endPoint x: 235, endPoint y: 186, distance: 26.8
click at [235, 186] on p "12:00 PM" at bounding box center [220, 181] width 42 height 17
copy p "12:00 PM"
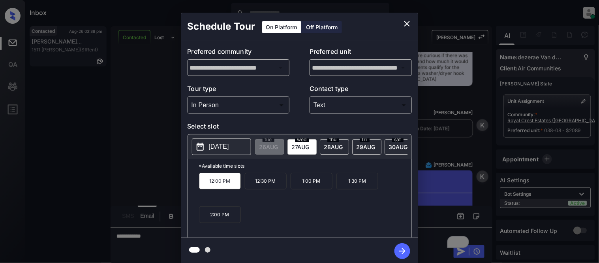
click at [126, 242] on div "**********" at bounding box center [299, 138] width 599 height 277
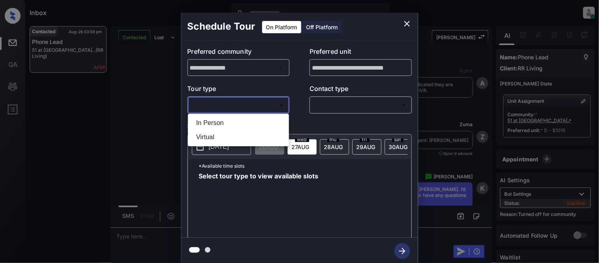
click at [211, 123] on li "In Person" at bounding box center [238, 123] width 97 height 14
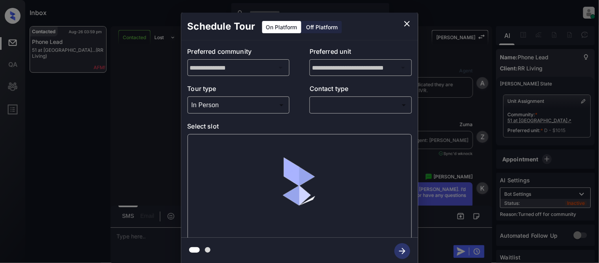
type input "********"
click at [360, 111] on div at bounding box center [299, 131] width 599 height 263
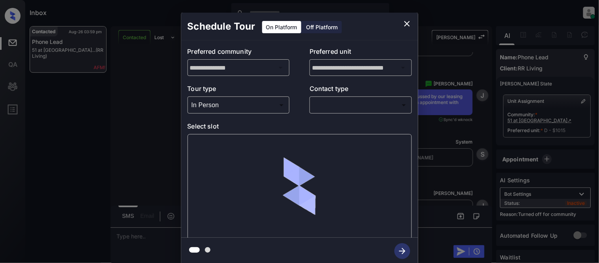
click at [349, 106] on body "Inbox Kristina Cataag Online Set yourself offline Set yourself on break Profile…" at bounding box center [299, 131] width 599 height 263
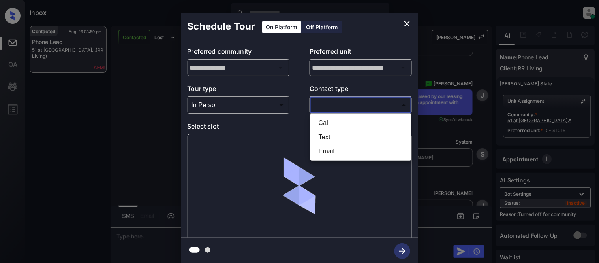
click at [317, 137] on li "Text" at bounding box center [360, 137] width 97 height 14
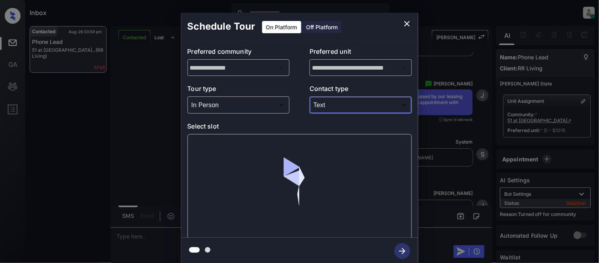
type input "****"
click at [240, 164] on div "Call Text Email" at bounding box center [299, 131] width 599 height 263
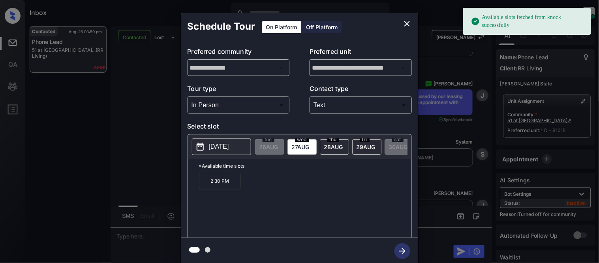
click at [225, 144] on p "[DATE]" at bounding box center [219, 146] width 20 height 9
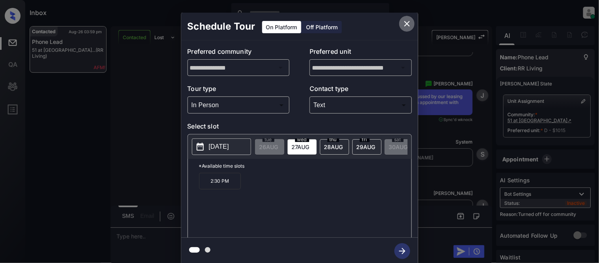
click at [406, 24] on icon "close" at bounding box center [407, 24] width 6 height 6
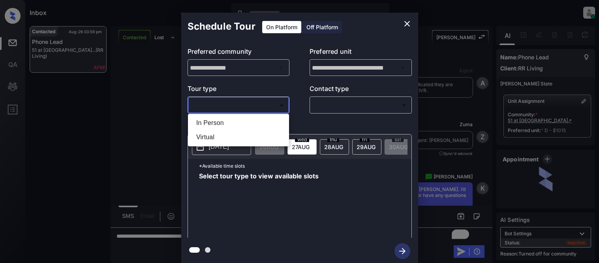
click at [219, 114] on ul "In Person Virtual" at bounding box center [238, 130] width 101 height 32
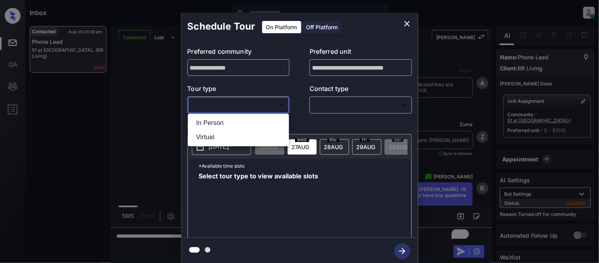
click at [237, 114] on ul "In Person Virtual" at bounding box center [238, 130] width 101 height 32
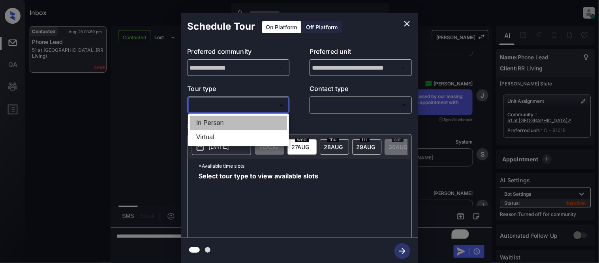
click at [237, 124] on li "In Person" at bounding box center [238, 123] width 97 height 14
type input "********"
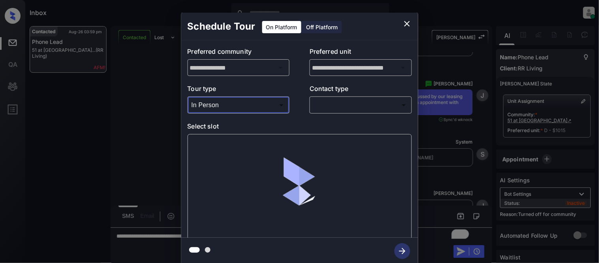
click at [349, 108] on body "Inbox Kristina Cataag Online Set yourself offline Set yourself on break Profile…" at bounding box center [299, 131] width 599 height 263
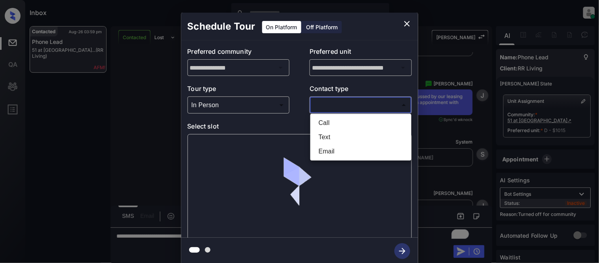
click at [336, 135] on li "Text" at bounding box center [360, 137] width 97 height 14
type input "****"
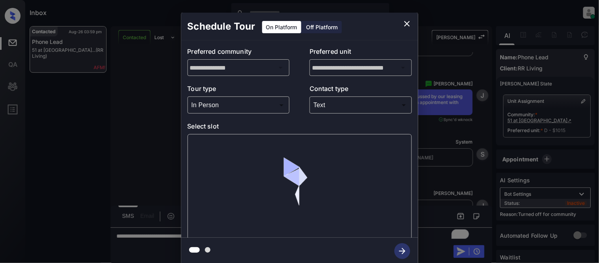
click at [210, 143] on div at bounding box center [300, 186] width 224 height 105
click at [216, 146] on div at bounding box center [300, 186] width 224 height 105
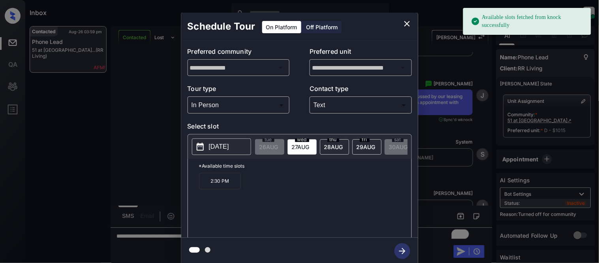
click at [216, 146] on p "[DATE]" at bounding box center [219, 146] width 20 height 9
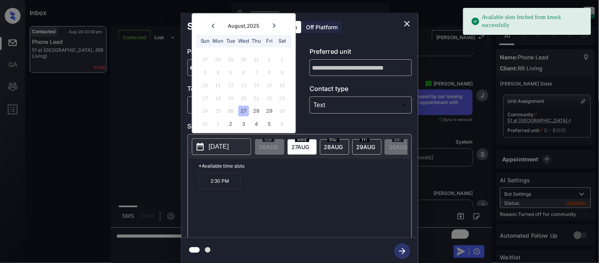
click at [273, 26] on icon at bounding box center [274, 25] width 5 height 5
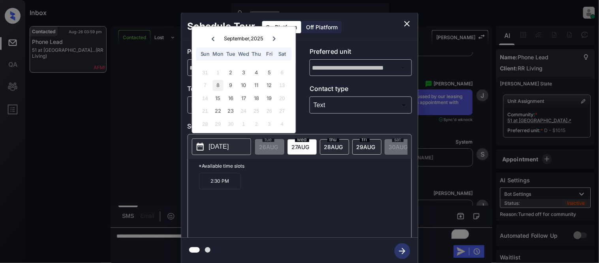
click at [219, 90] on div "8" at bounding box center [218, 85] width 11 height 11
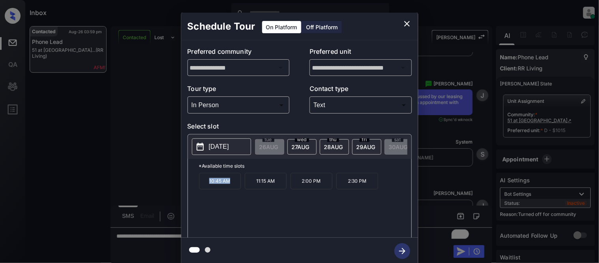
drag, startPoint x: 204, startPoint y: 190, endPoint x: 236, endPoint y: 191, distance: 32.0
click at [236, 189] on p "10:45 AM" at bounding box center [220, 181] width 42 height 17
copy p "10:45 AM"
click at [157, 176] on div "**********" at bounding box center [299, 138] width 599 height 277
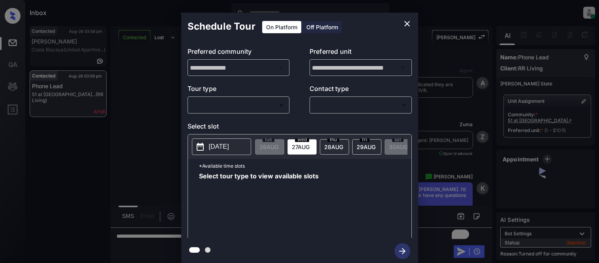
click at [219, 119] on div "**********" at bounding box center [299, 138] width 237 height 197
click at [213, 107] on body "Inbox [PERSON_NAME] Cataag Online Set yourself offline Set yourself on break Pr…" at bounding box center [299, 131] width 599 height 263
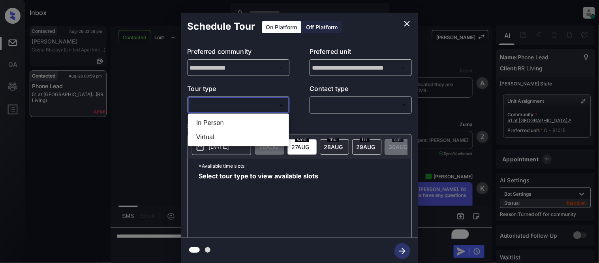
scroll to position [2303, 0]
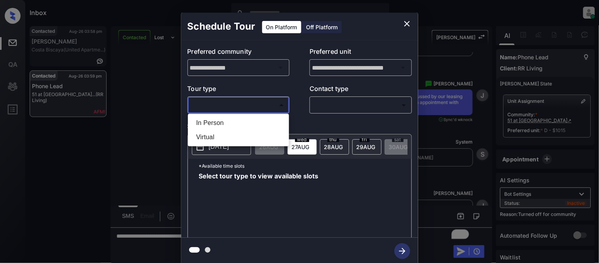
click at [212, 118] on li "In Person" at bounding box center [238, 123] width 97 height 14
type input "********"
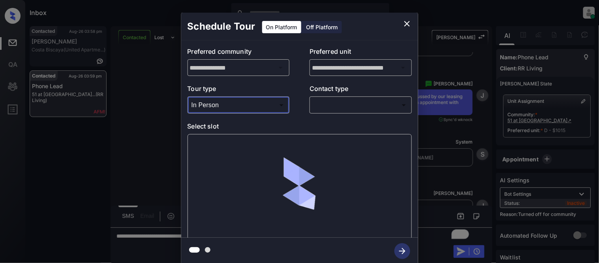
click at [358, 106] on body "Inbox [PERSON_NAME] Cataag Online Set yourself offline Set yourself on break Pr…" at bounding box center [299, 131] width 599 height 263
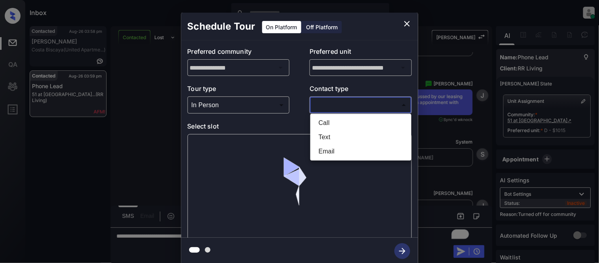
click at [334, 131] on li "Text" at bounding box center [360, 137] width 97 height 14
type input "****"
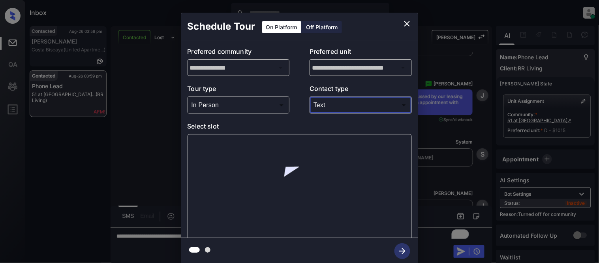
click at [214, 140] on div at bounding box center [300, 186] width 224 height 105
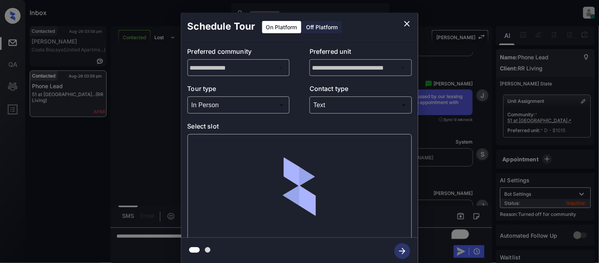
click at [216, 146] on div at bounding box center [300, 186] width 224 height 105
click at [218, 144] on div at bounding box center [300, 186] width 224 height 105
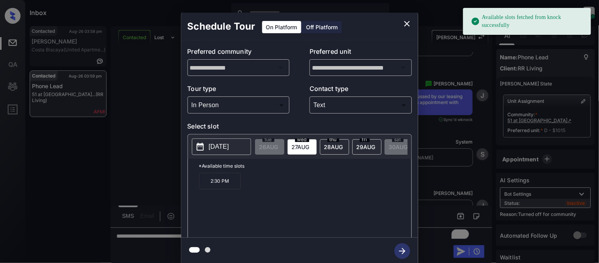
click at [218, 144] on p "[DATE]" at bounding box center [219, 146] width 20 height 9
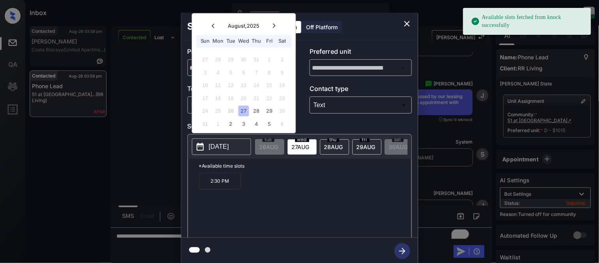
click at [275, 27] on icon at bounding box center [274, 25] width 5 height 5
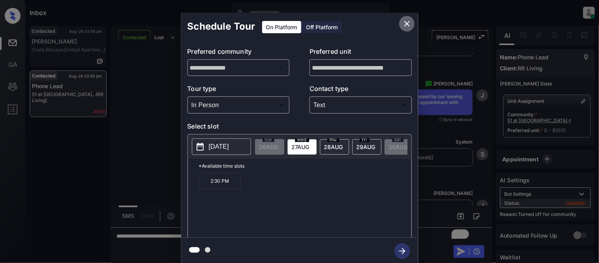
click at [408, 23] on icon "close" at bounding box center [407, 24] width 6 height 6
